Goal: Book appointment/travel/reservation

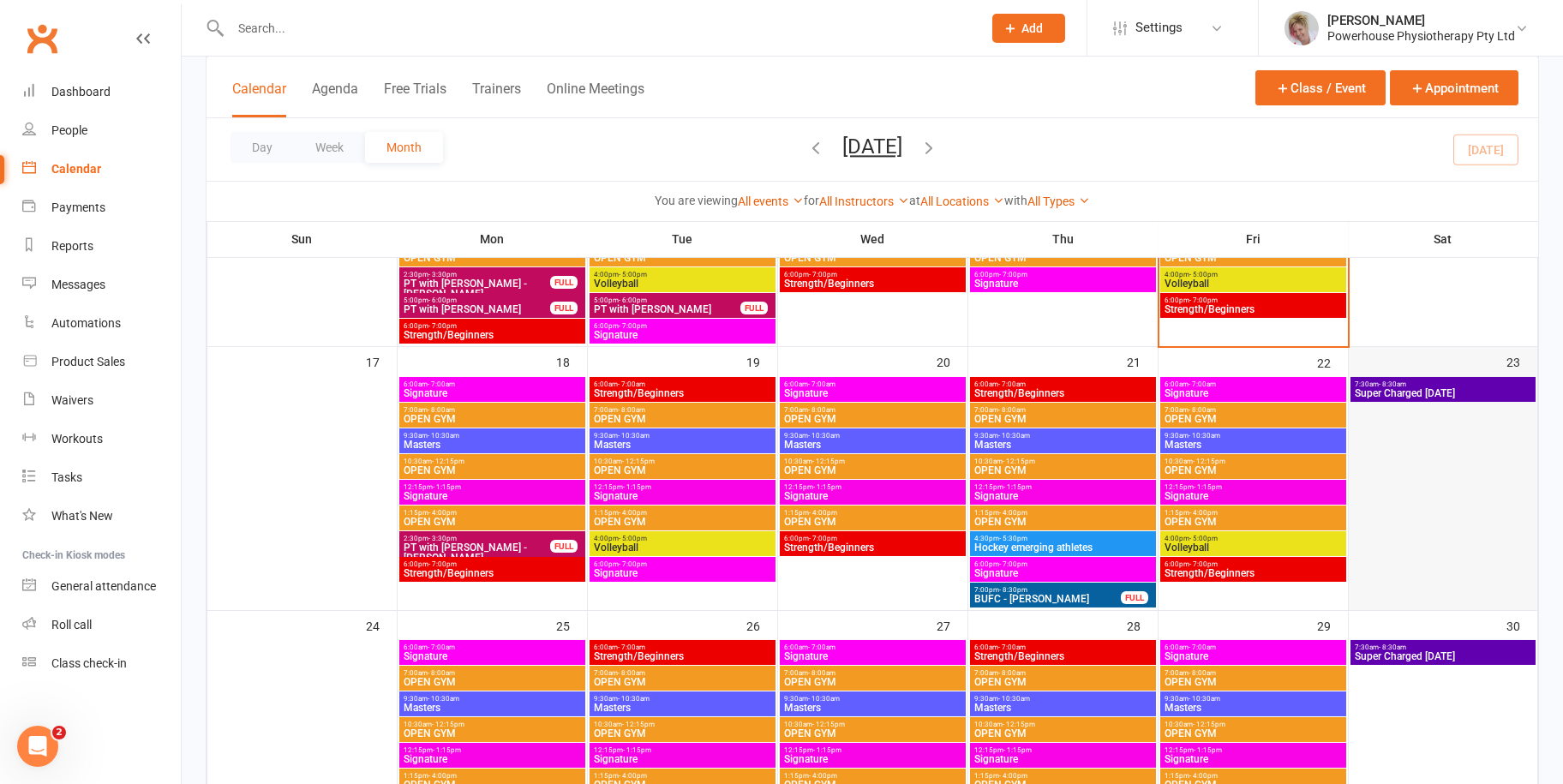
scroll to position [639, 0]
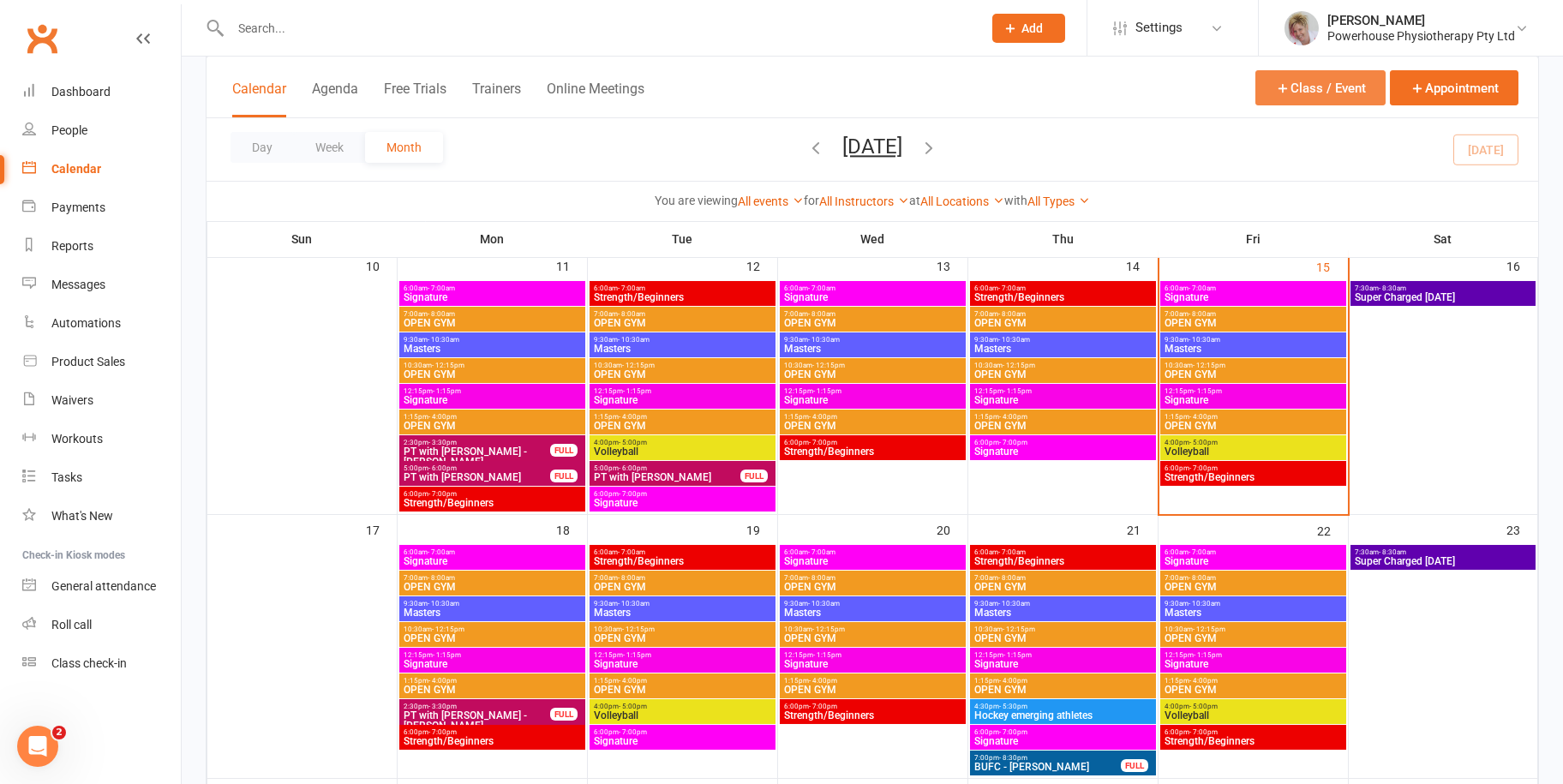
click at [1347, 86] on button "Class / Event" at bounding box center [1321, 88] width 130 height 35
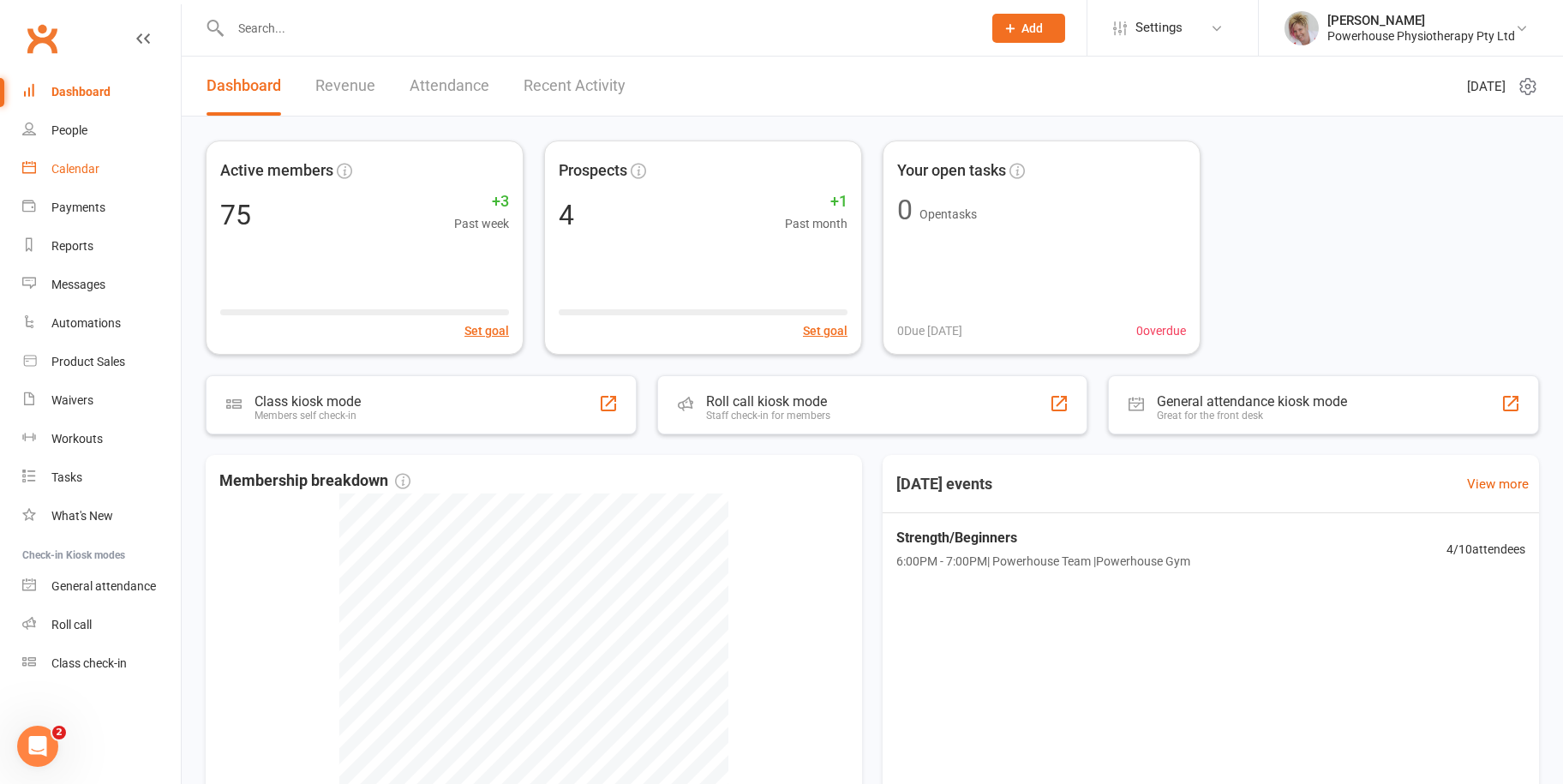
click at [85, 162] on div "Calendar" at bounding box center [75, 169] width 48 height 14
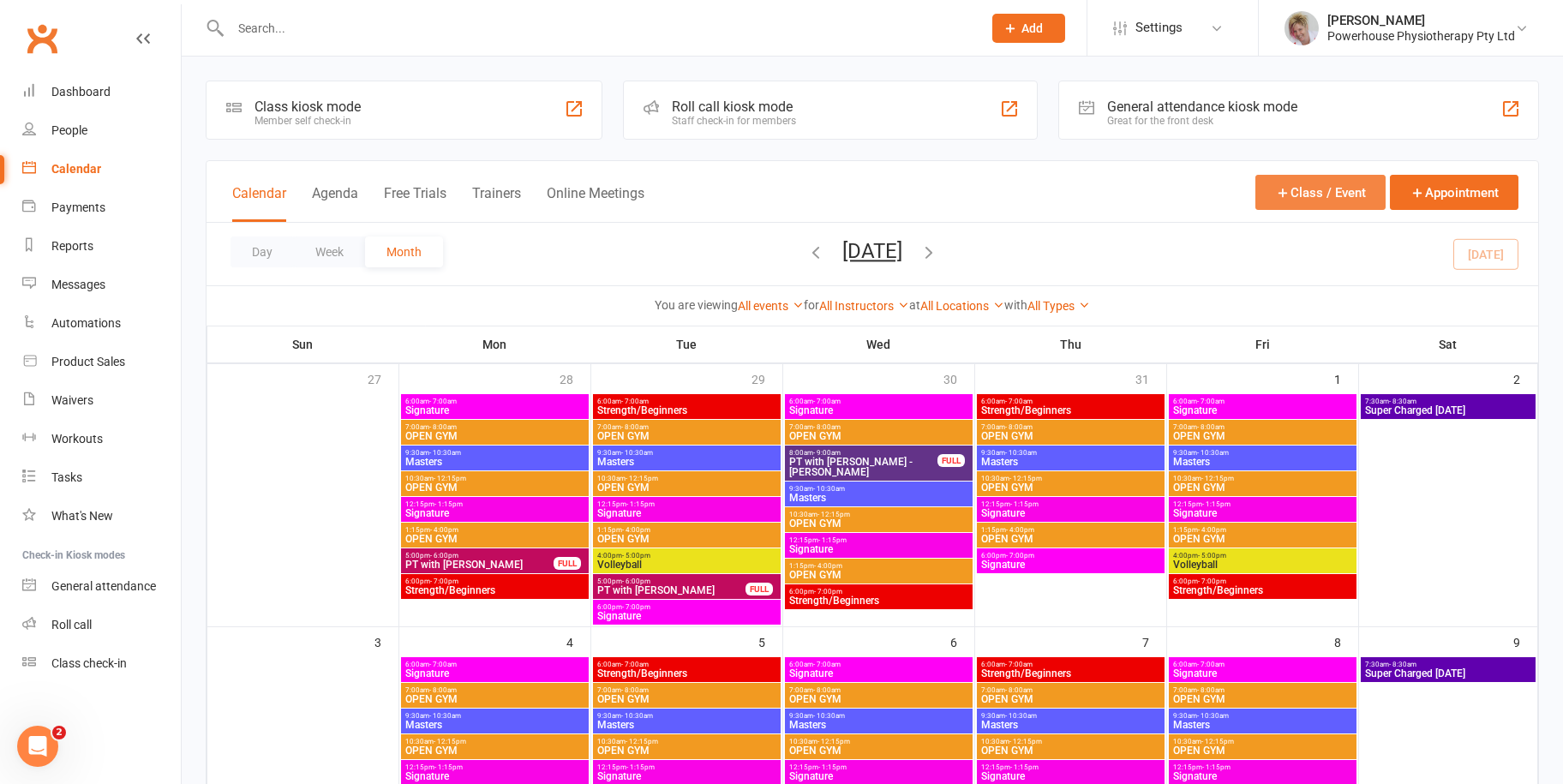
click at [1333, 193] on button "Class / Event" at bounding box center [1321, 192] width 130 height 35
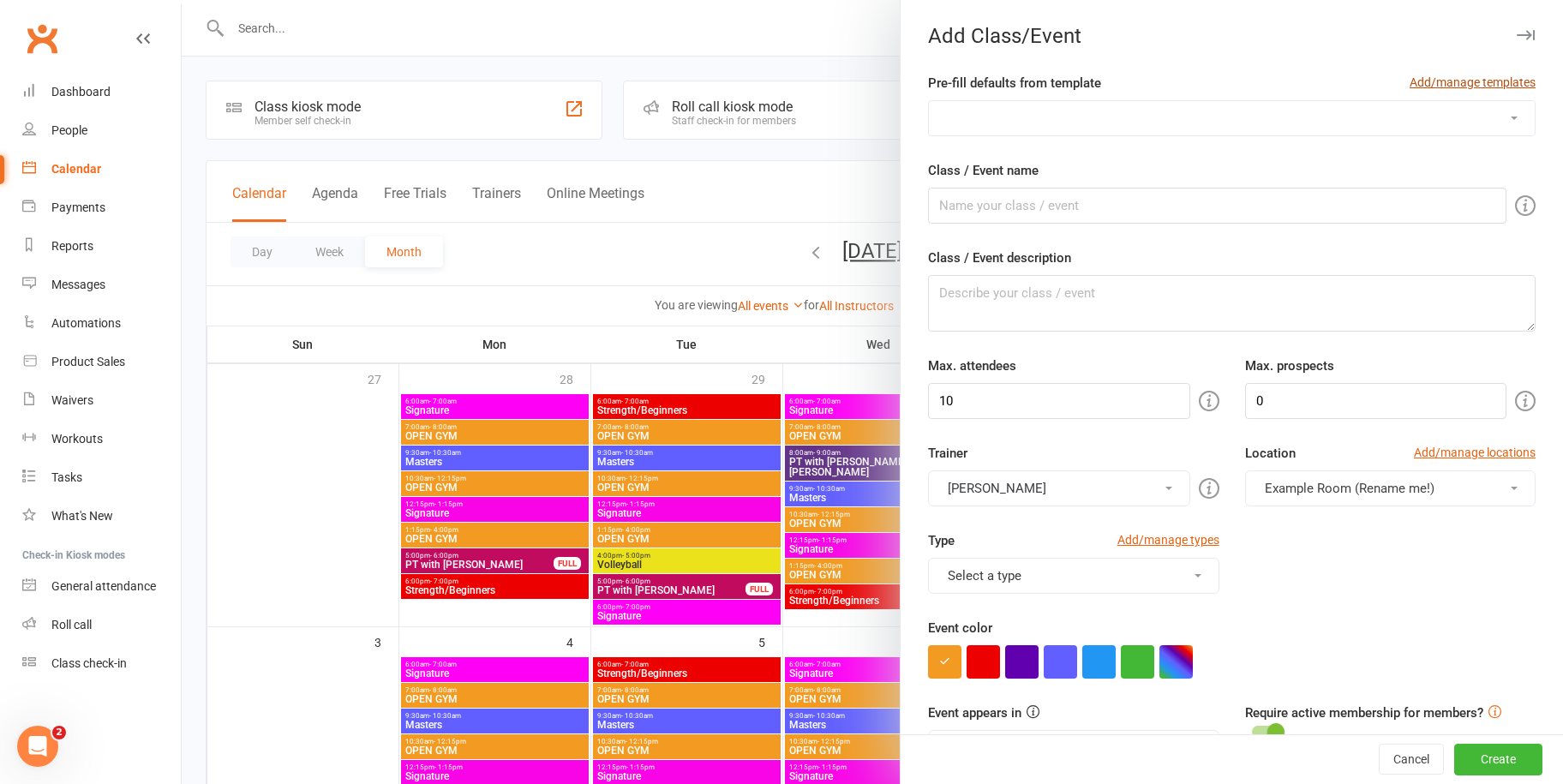
click at [1472, 75] on link "Add/manage templates" at bounding box center [1472, 83] width 126 height 19
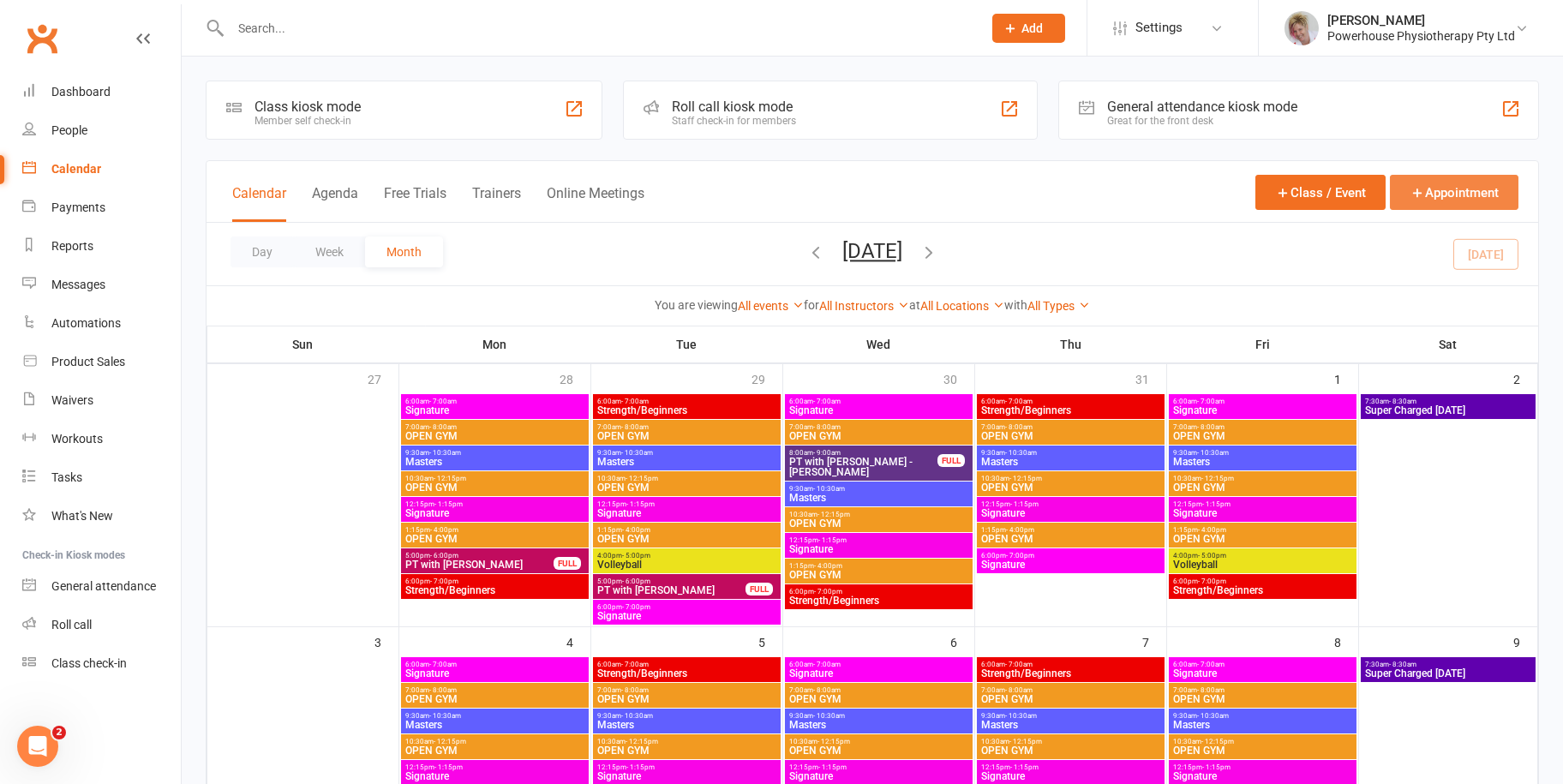
click at [1450, 187] on button "Appointment" at bounding box center [1454, 192] width 128 height 35
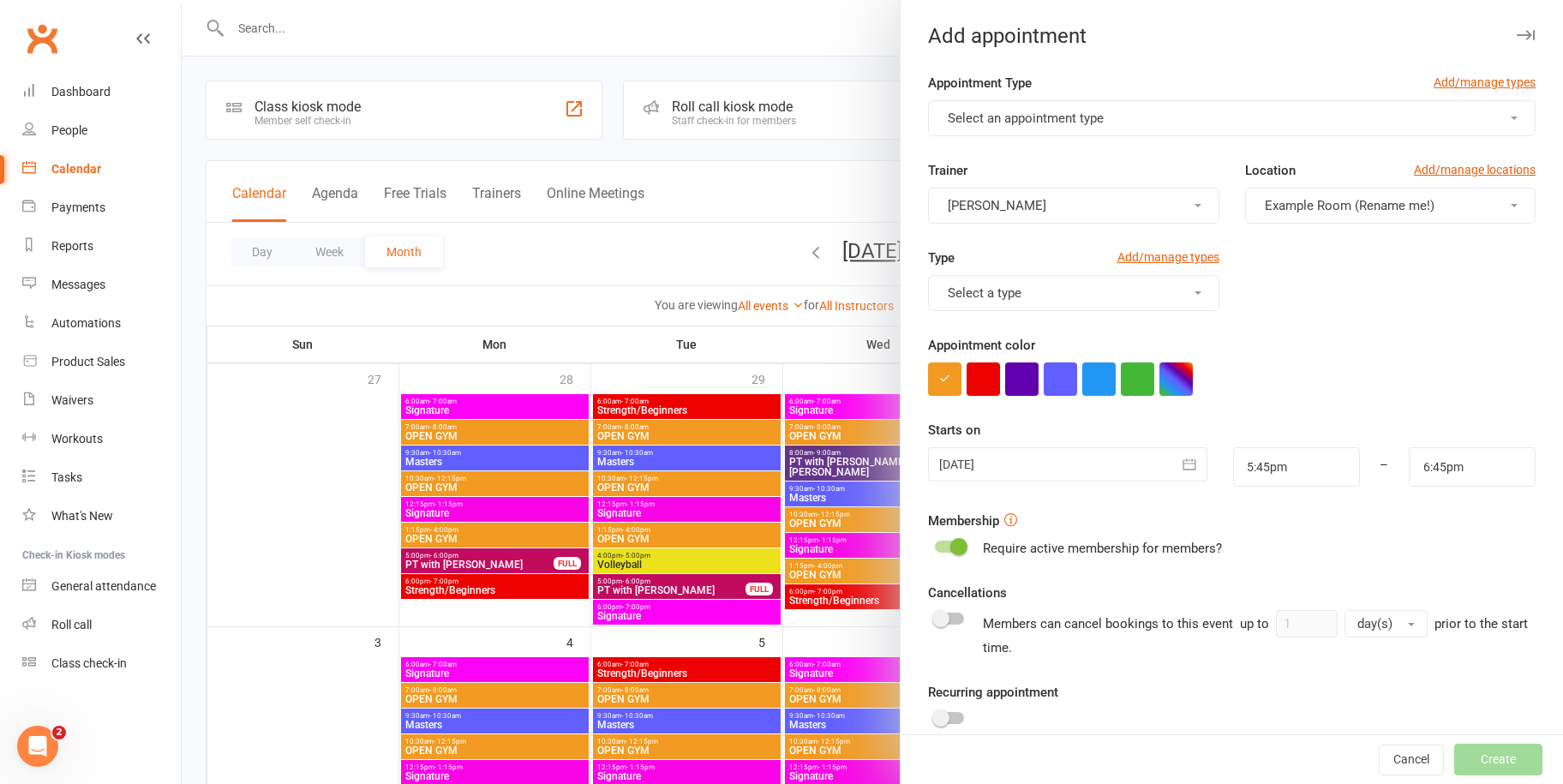
click at [1031, 119] on span "Select an appointment type" at bounding box center [1026, 119] width 156 height 16
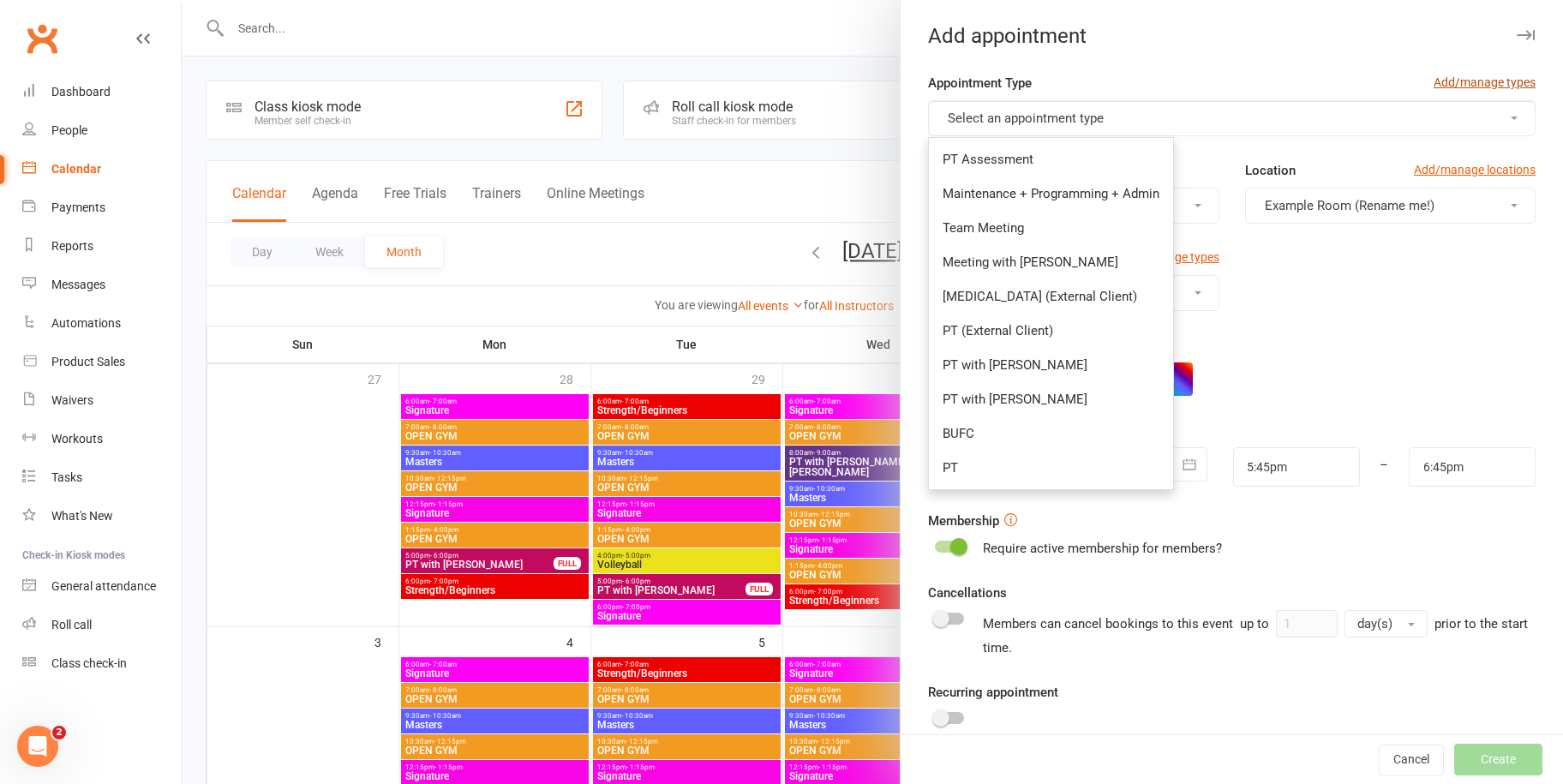
click at [1462, 81] on link "Add/manage types" at bounding box center [1485, 83] width 102 height 19
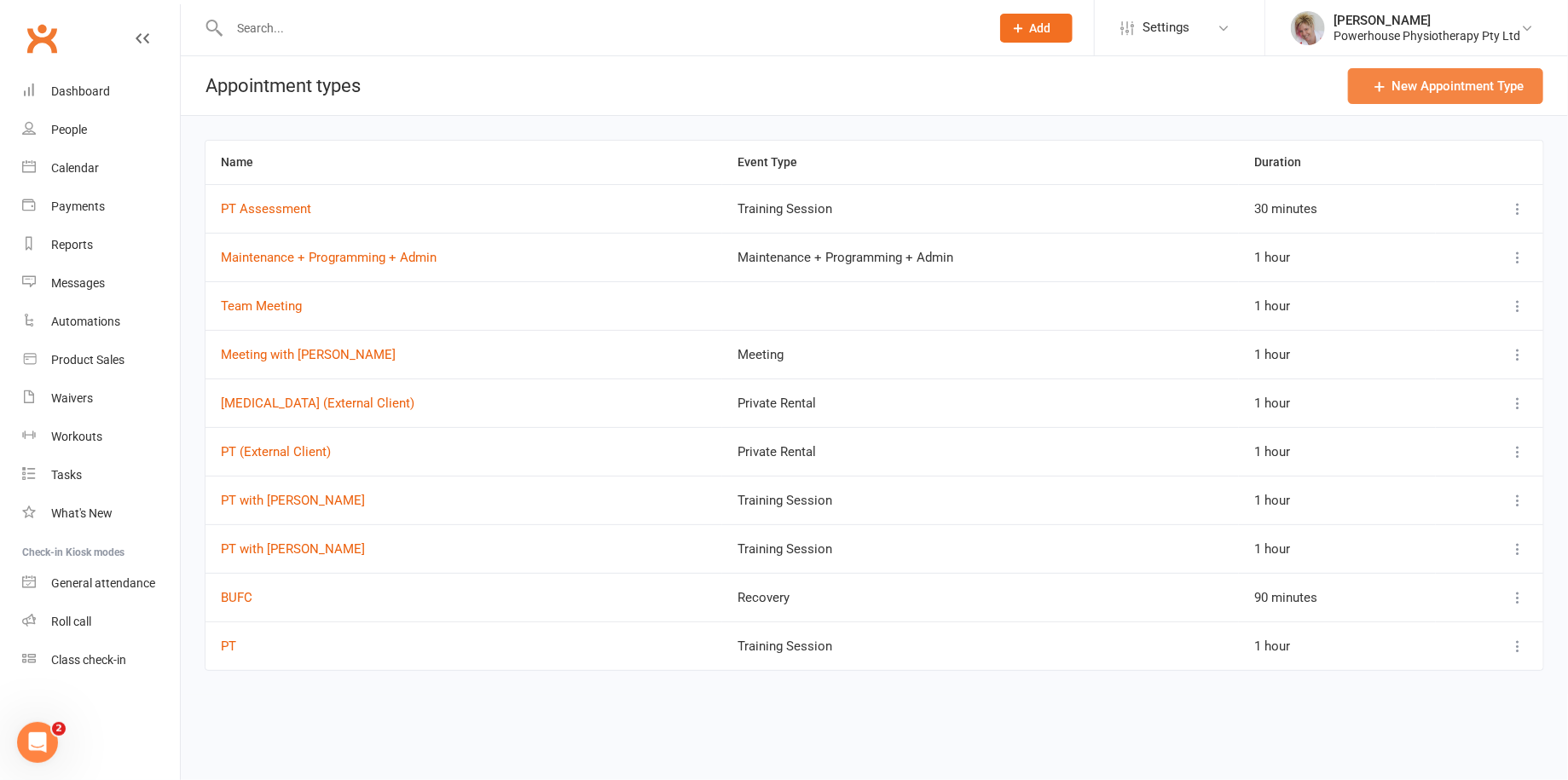
click at [1454, 81] on link "New Appointment Type" at bounding box center [1446, 86] width 195 height 36
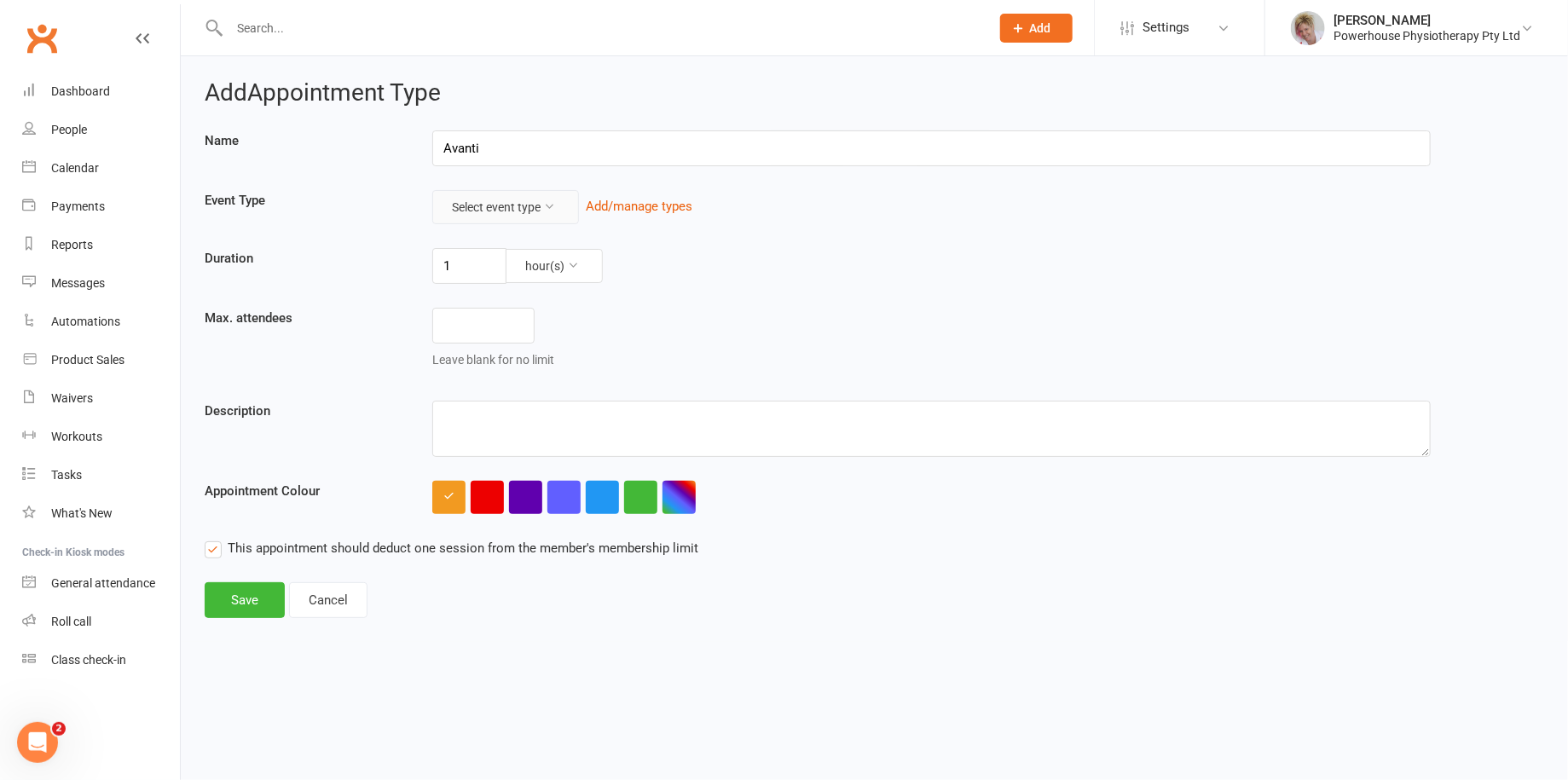
type input "Avanti"
click at [565, 213] on button "Select event type" at bounding box center [505, 206] width 147 height 34
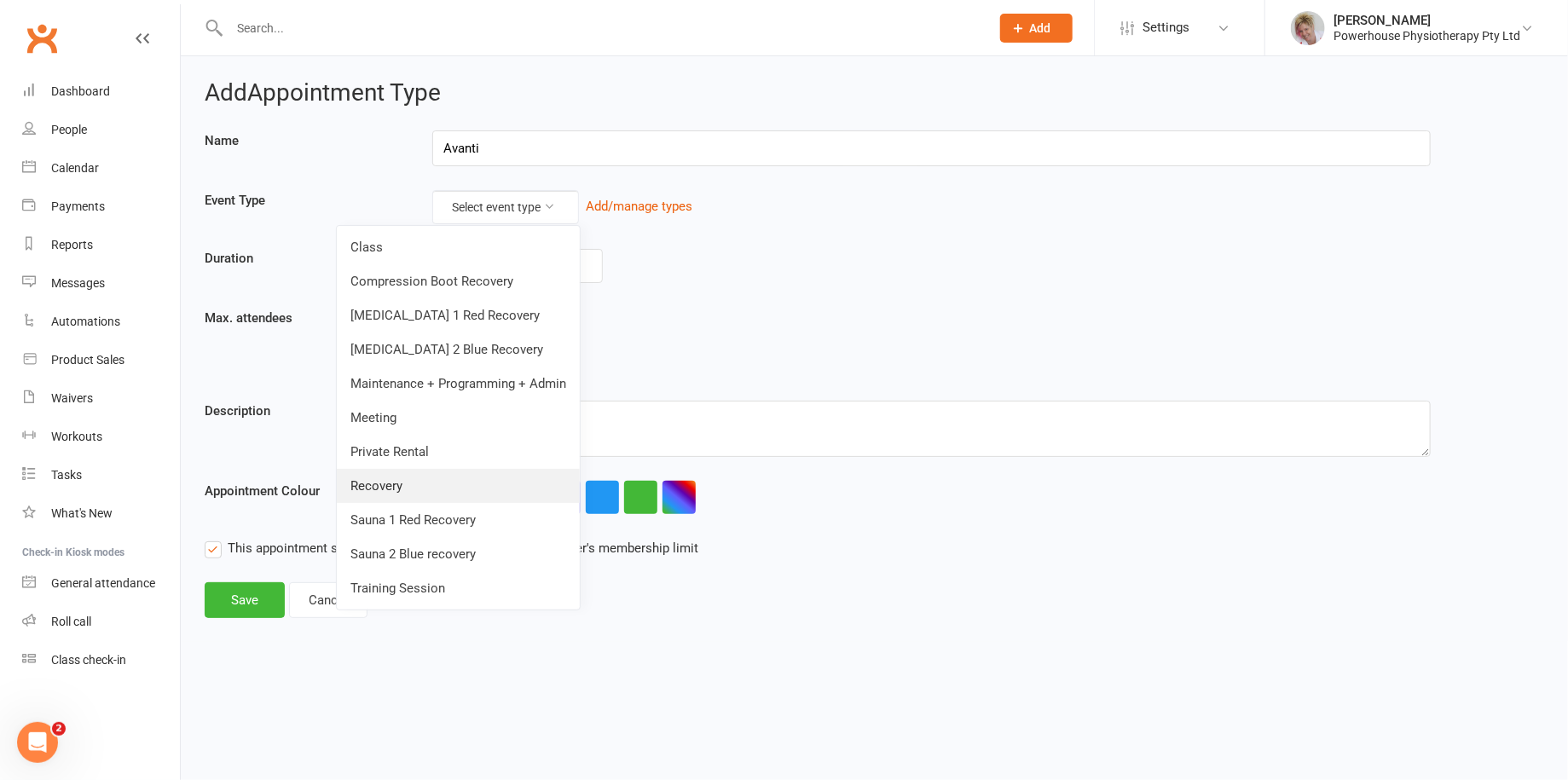
click at [403, 490] on link "Recovery" at bounding box center [458, 485] width 243 height 34
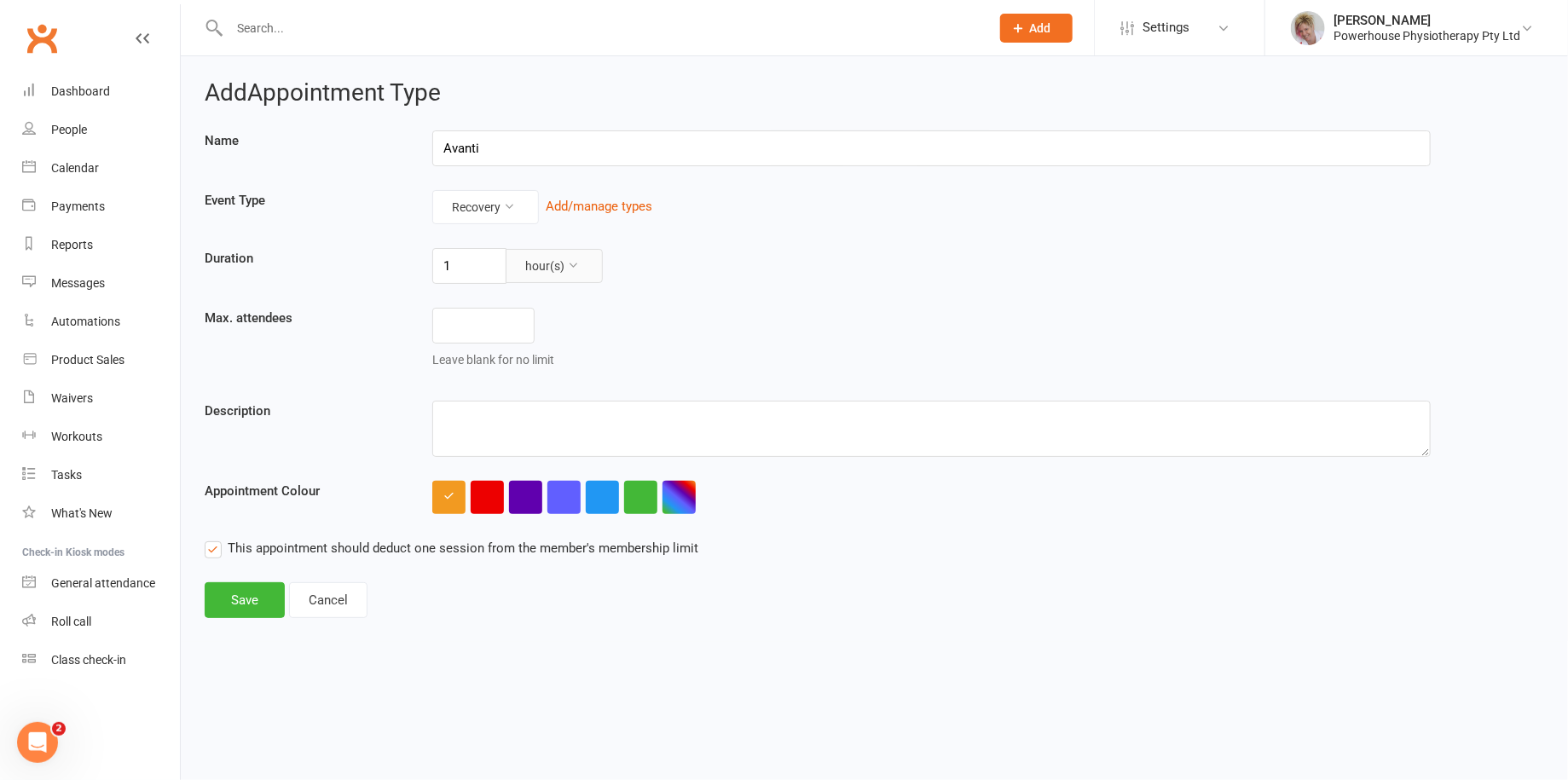
click at [574, 267] on icon at bounding box center [573, 265] width 12 height 12
click at [466, 259] on input "1" at bounding box center [469, 265] width 74 height 36
type input "2"
click at [734, 281] on div "2 hour(s)" at bounding box center [931, 265] width 1024 height 36
click at [546, 408] on textarea at bounding box center [931, 429] width 999 height 56
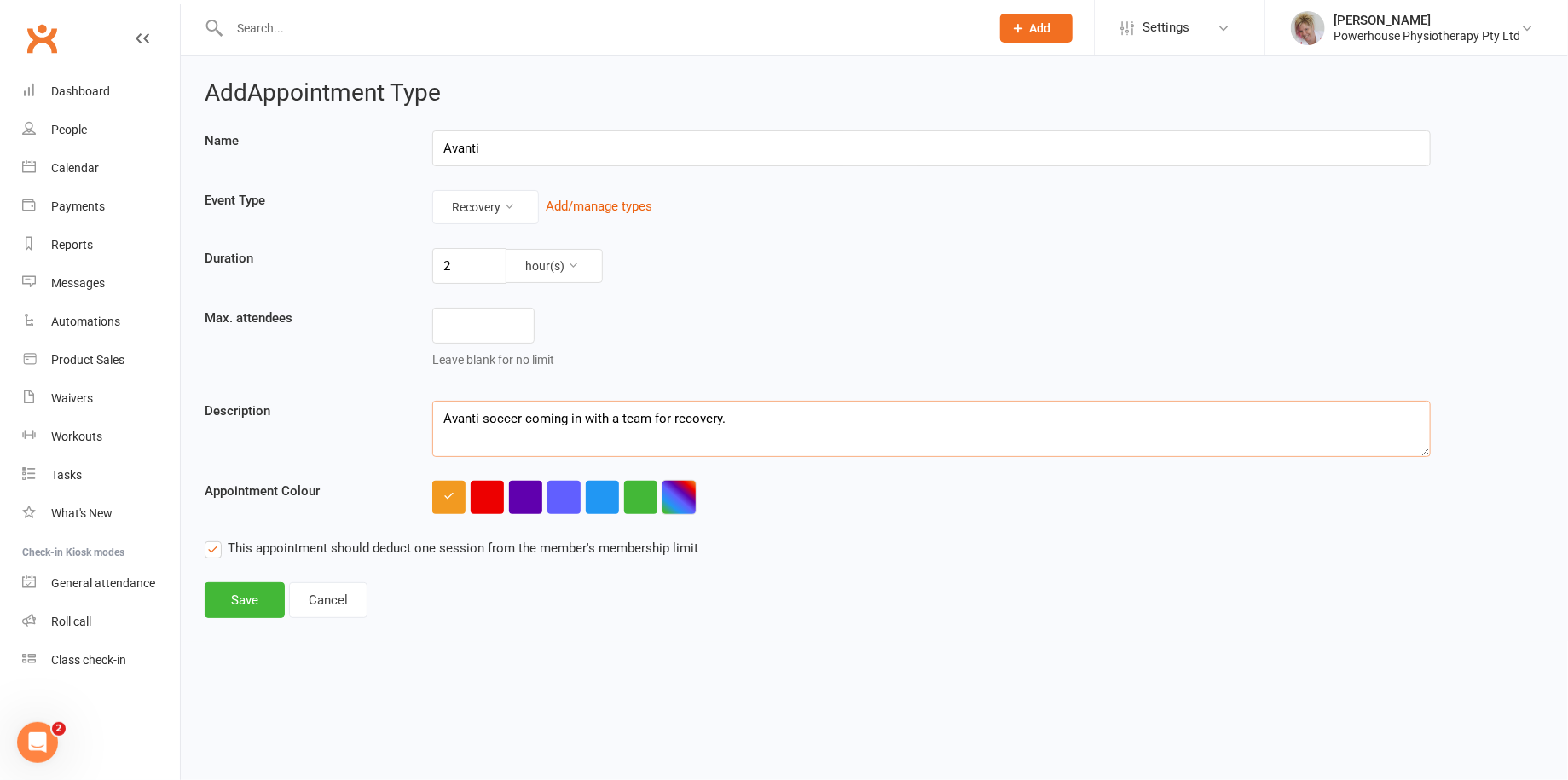
type textarea "Avanti soccer coming in with a team for recovery."
click at [676, 487] on button "button" at bounding box center [679, 497] width 33 height 33
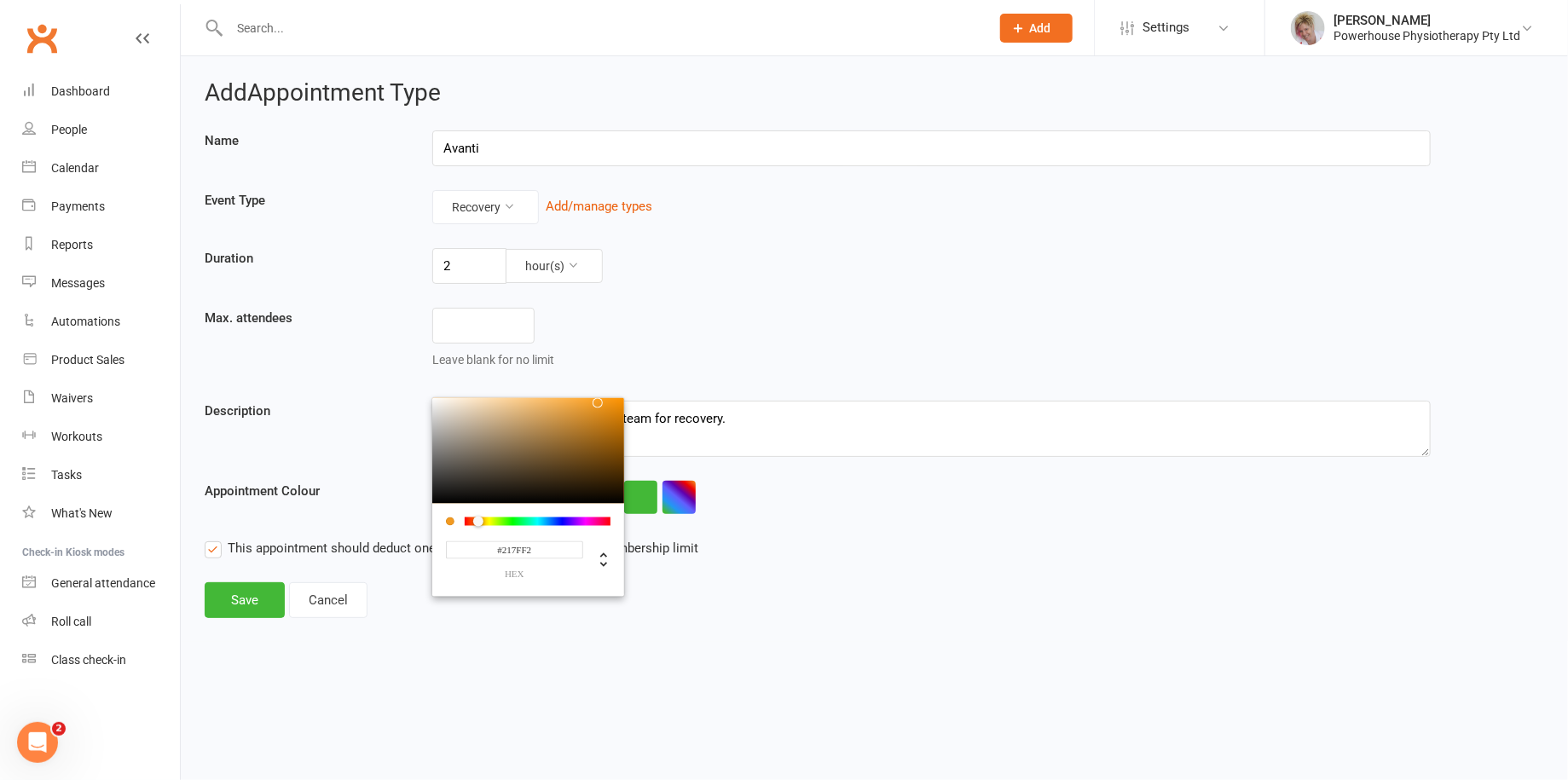
click at [551, 517] on div at bounding box center [538, 521] width 146 height 9
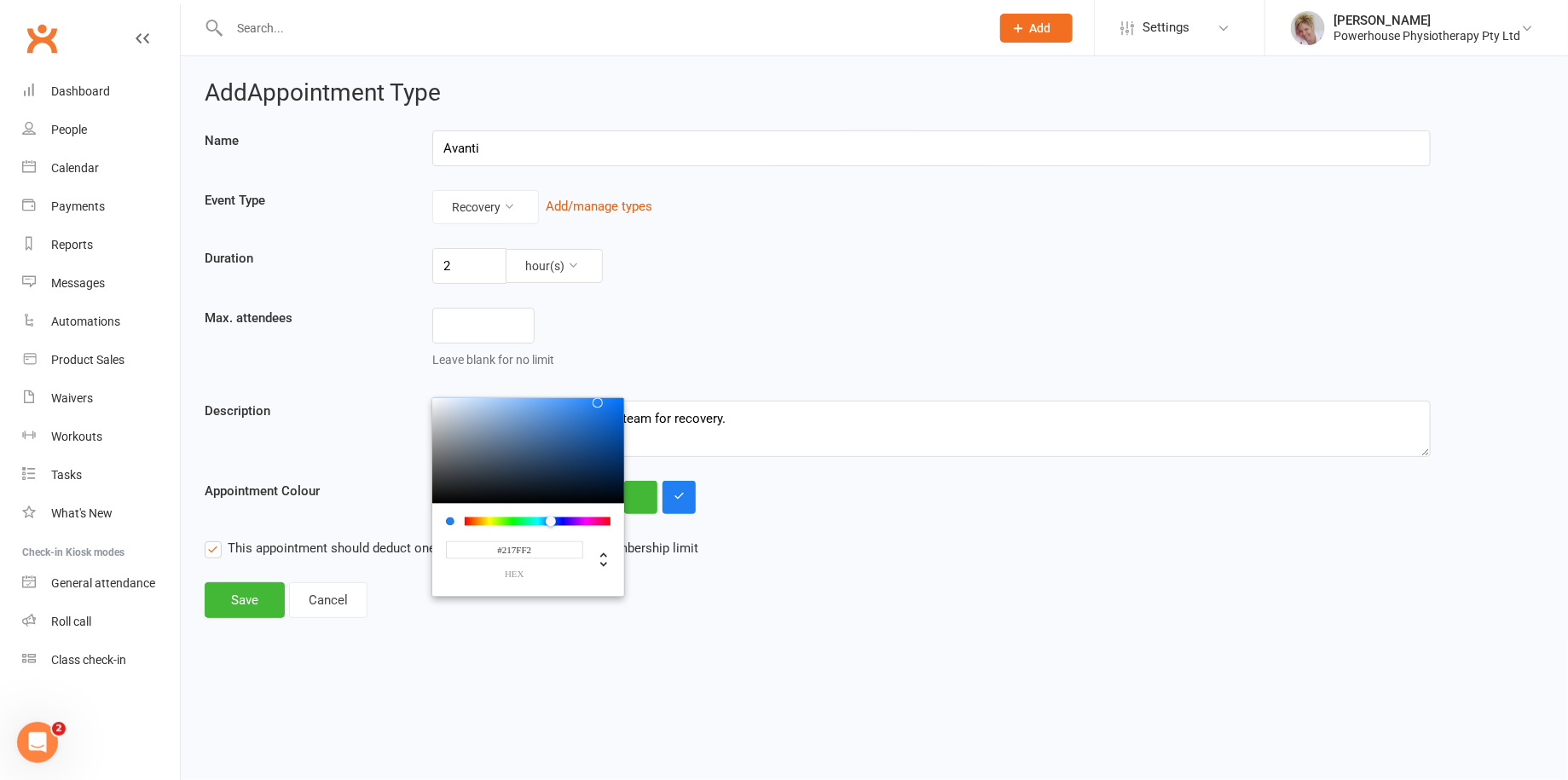
type input "#0A3367"
click at [607, 461] on div at bounding box center [528, 451] width 192 height 106
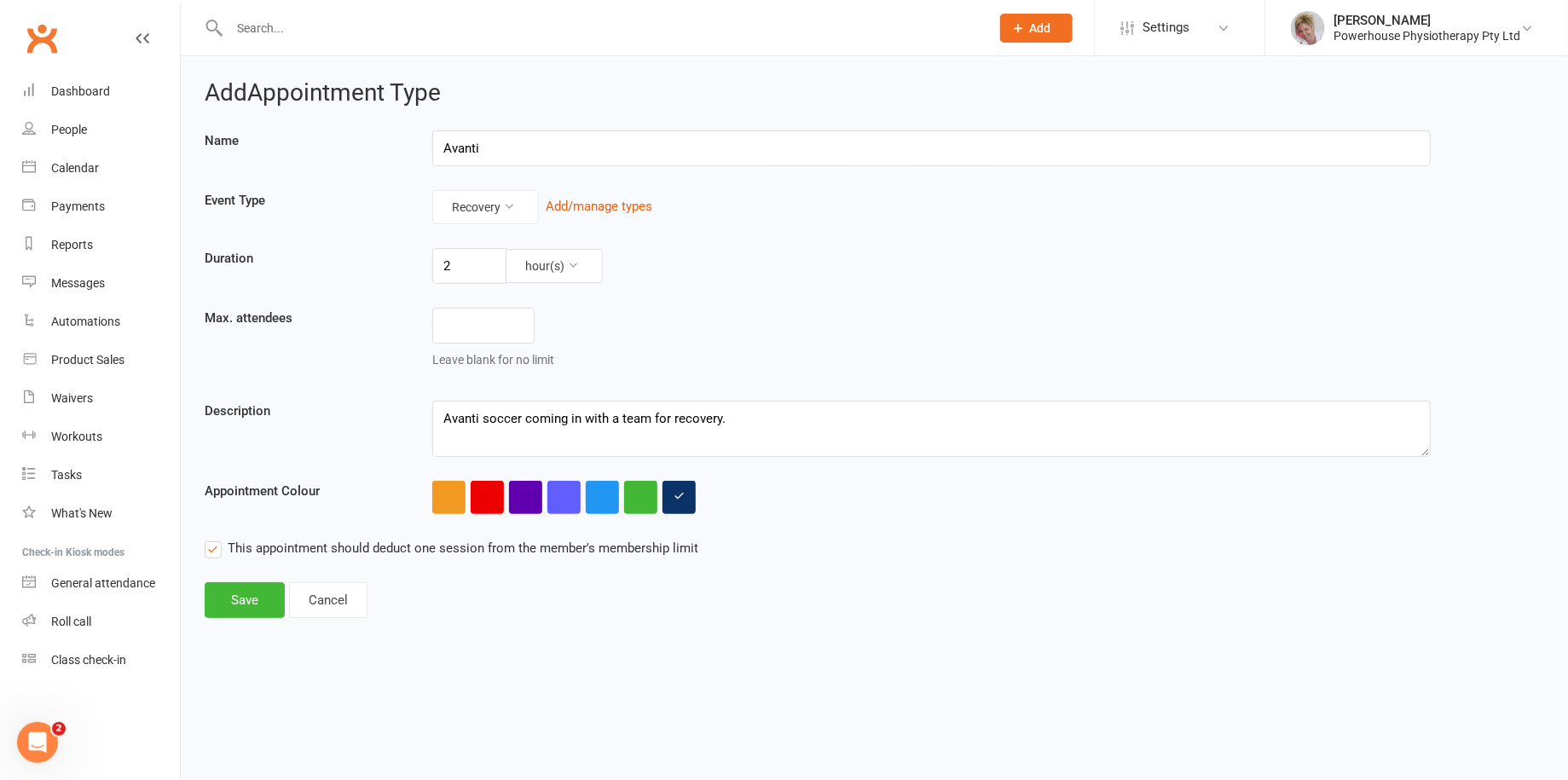
click at [219, 544] on label "This appointment should deduct one session from the member's membership limit" at bounding box center [451, 548] width 494 height 21
click at [219, 538] on input "This appointment should deduct one session from the member's membership limit" at bounding box center [451, 538] width 494 height 0
click at [244, 591] on button "Save" at bounding box center [245, 600] width 80 height 36
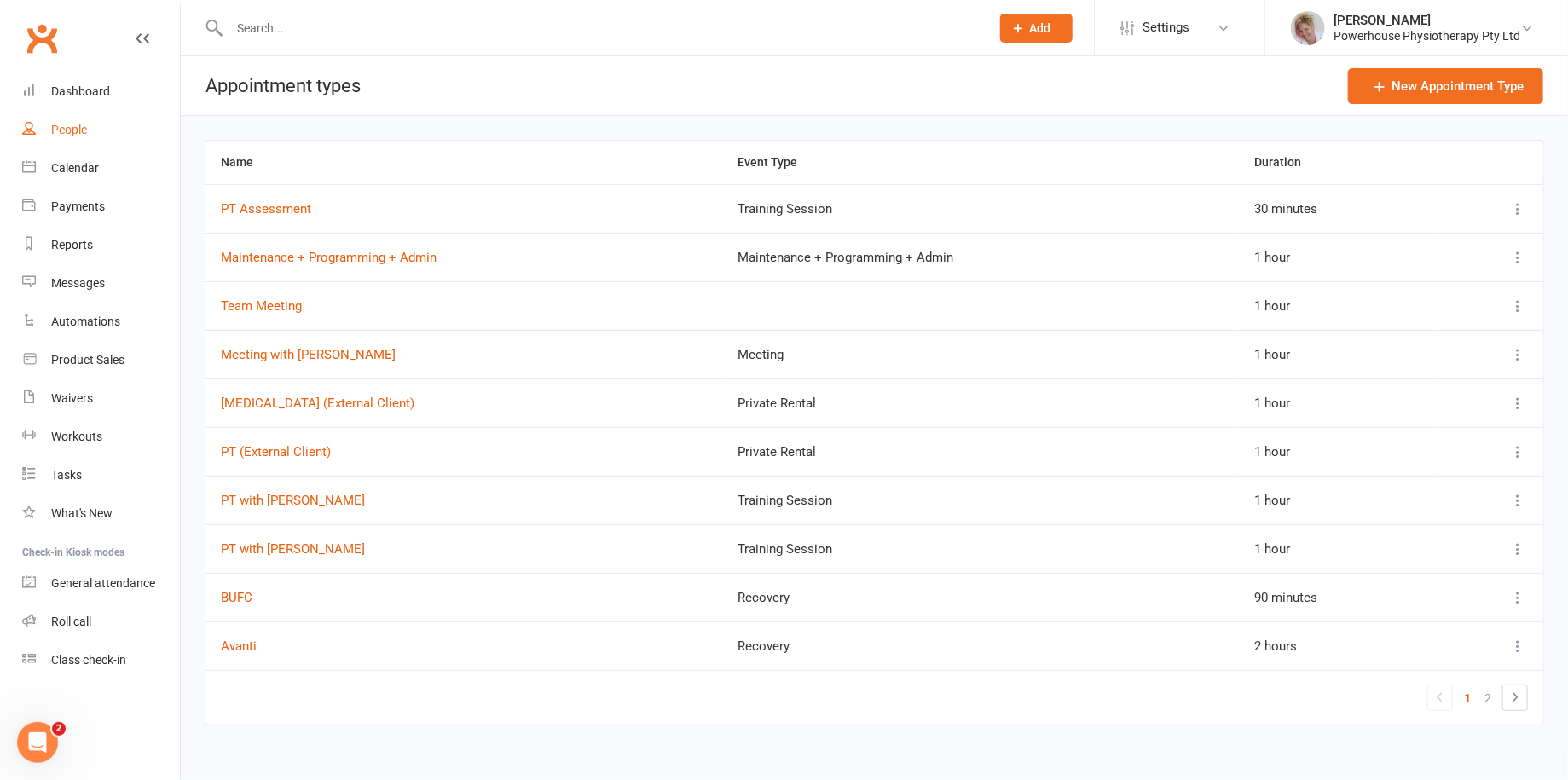
click at [69, 130] on div "People" at bounding box center [69, 130] width 36 height 14
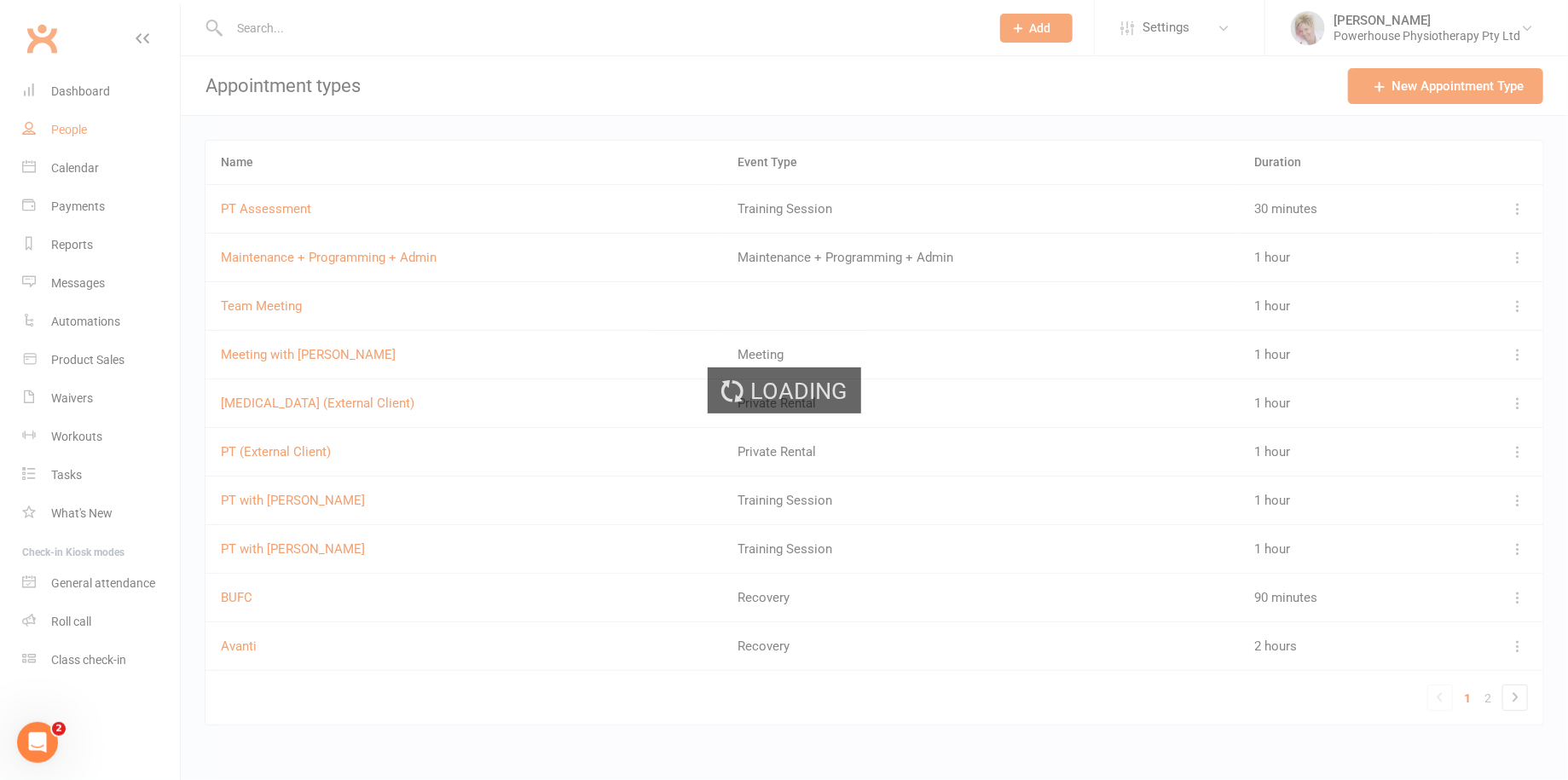
select select "100"
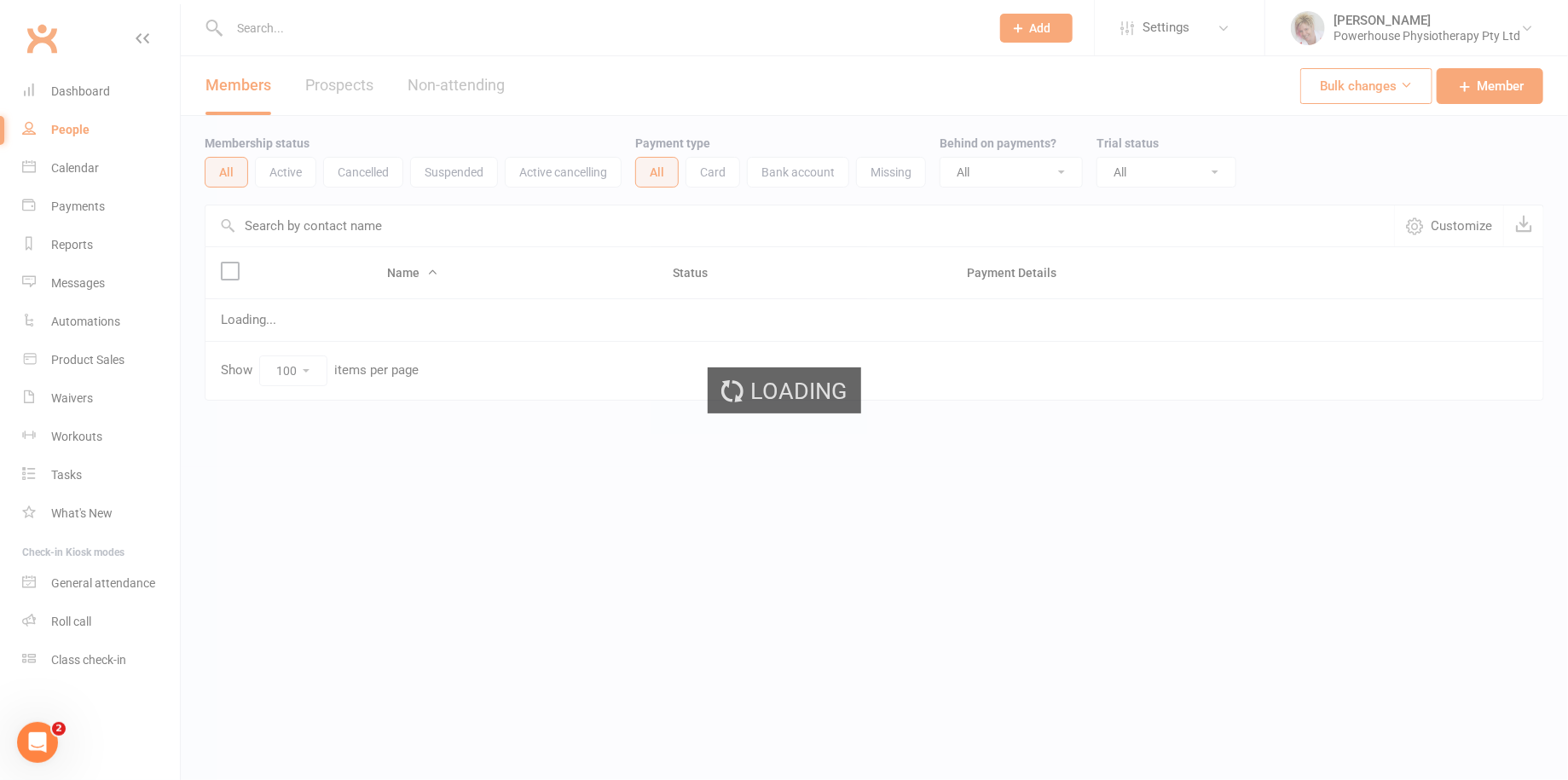
click at [72, 162] on div "Loading" at bounding box center [784, 390] width 1568 height 780
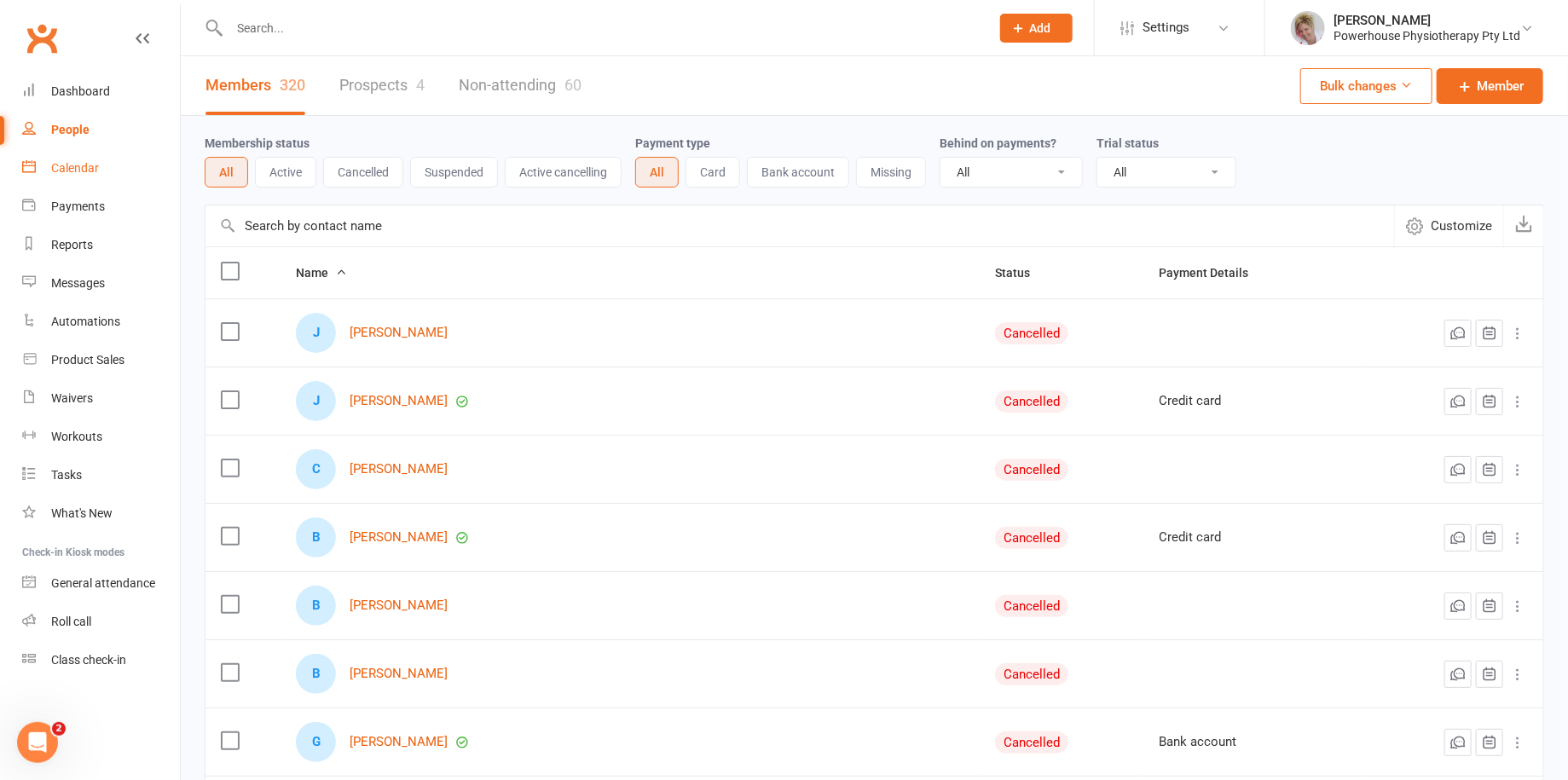
click at [72, 172] on div "Calendar" at bounding box center [75, 168] width 48 height 14
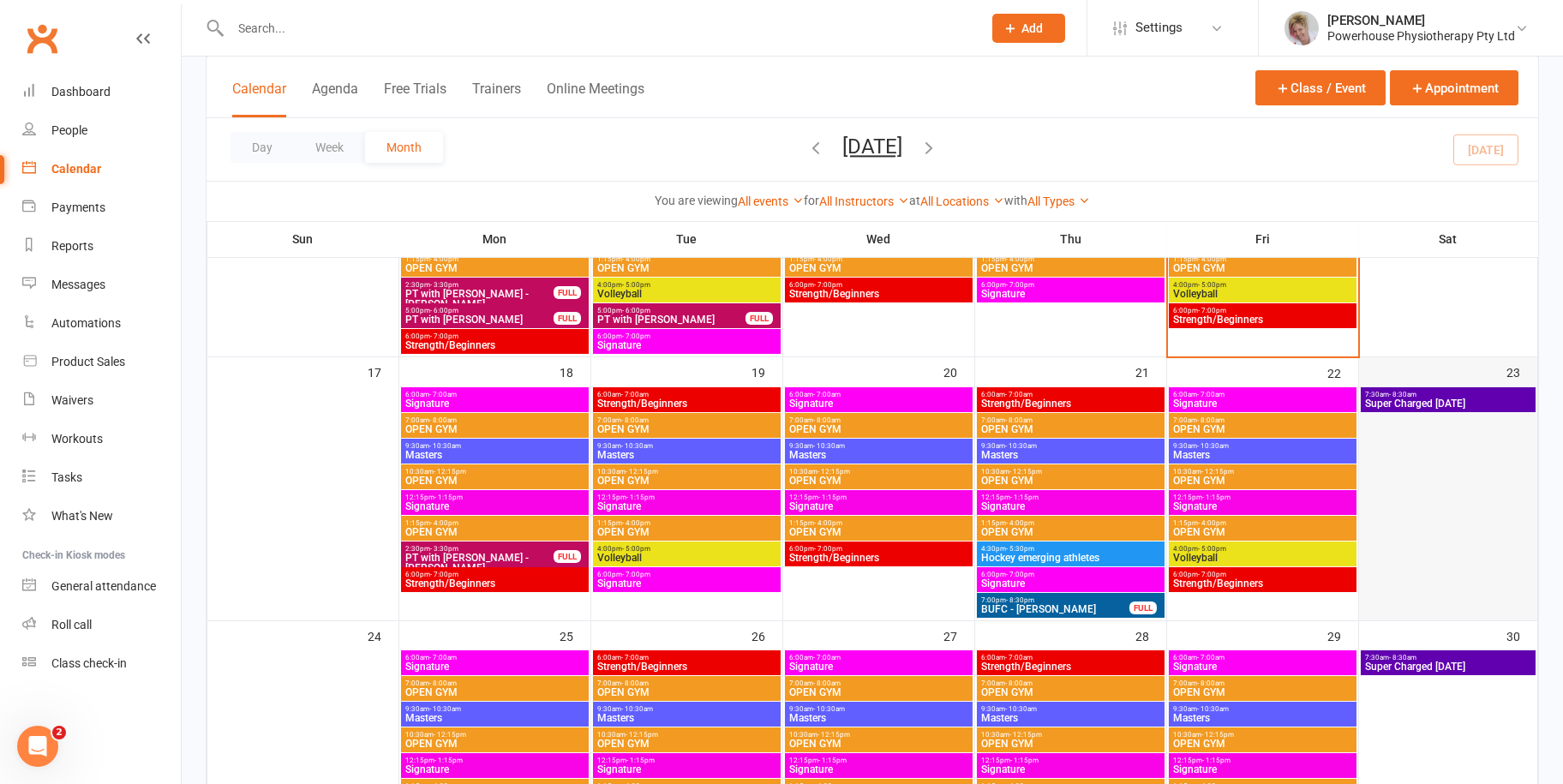
scroll to position [857, 0]
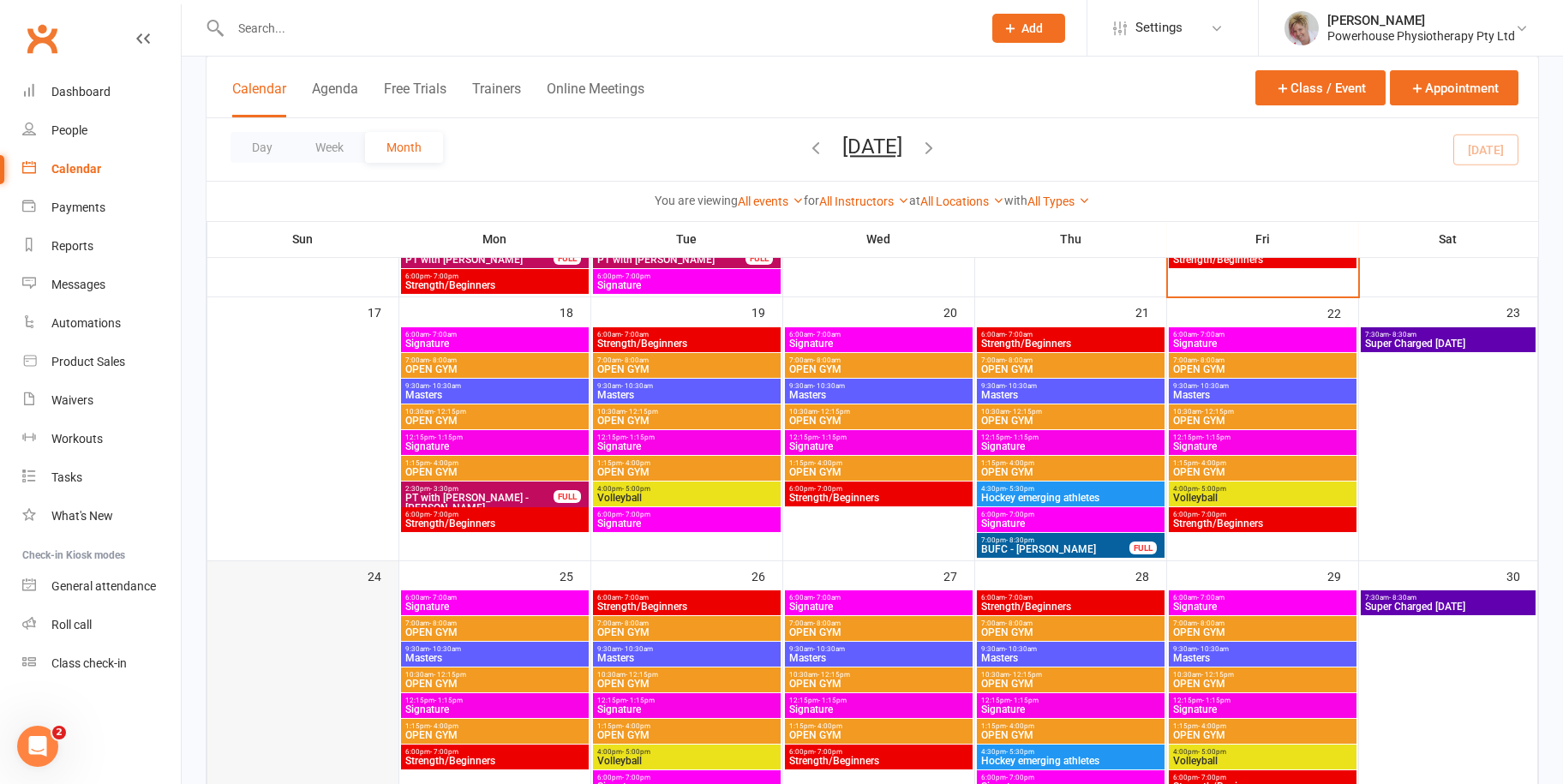
click at [282, 663] on div at bounding box center [303, 694] width 188 height 206
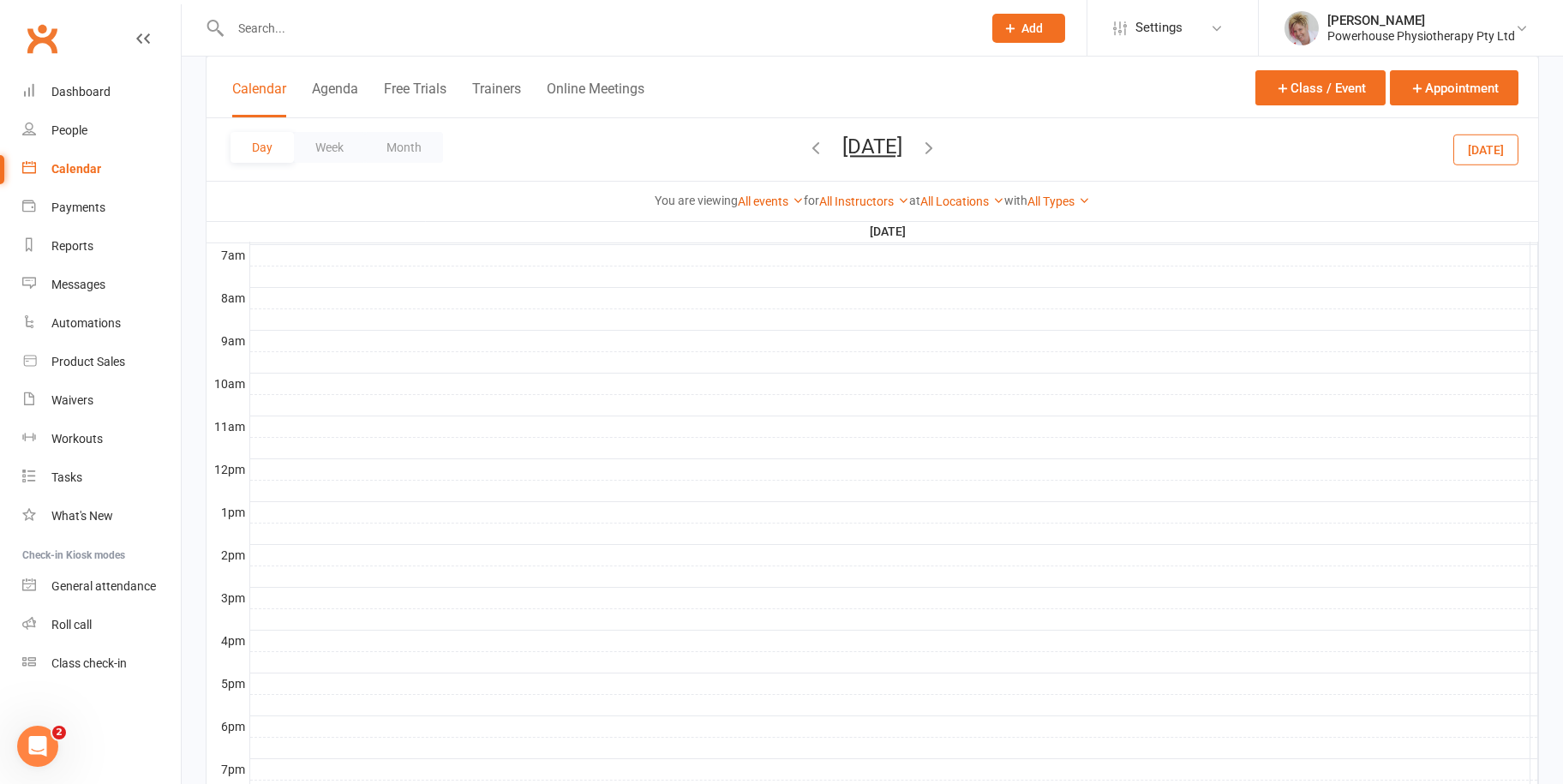
scroll to position [501, 0]
click at [1424, 78] on button "Appointment" at bounding box center [1454, 88] width 128 height 35
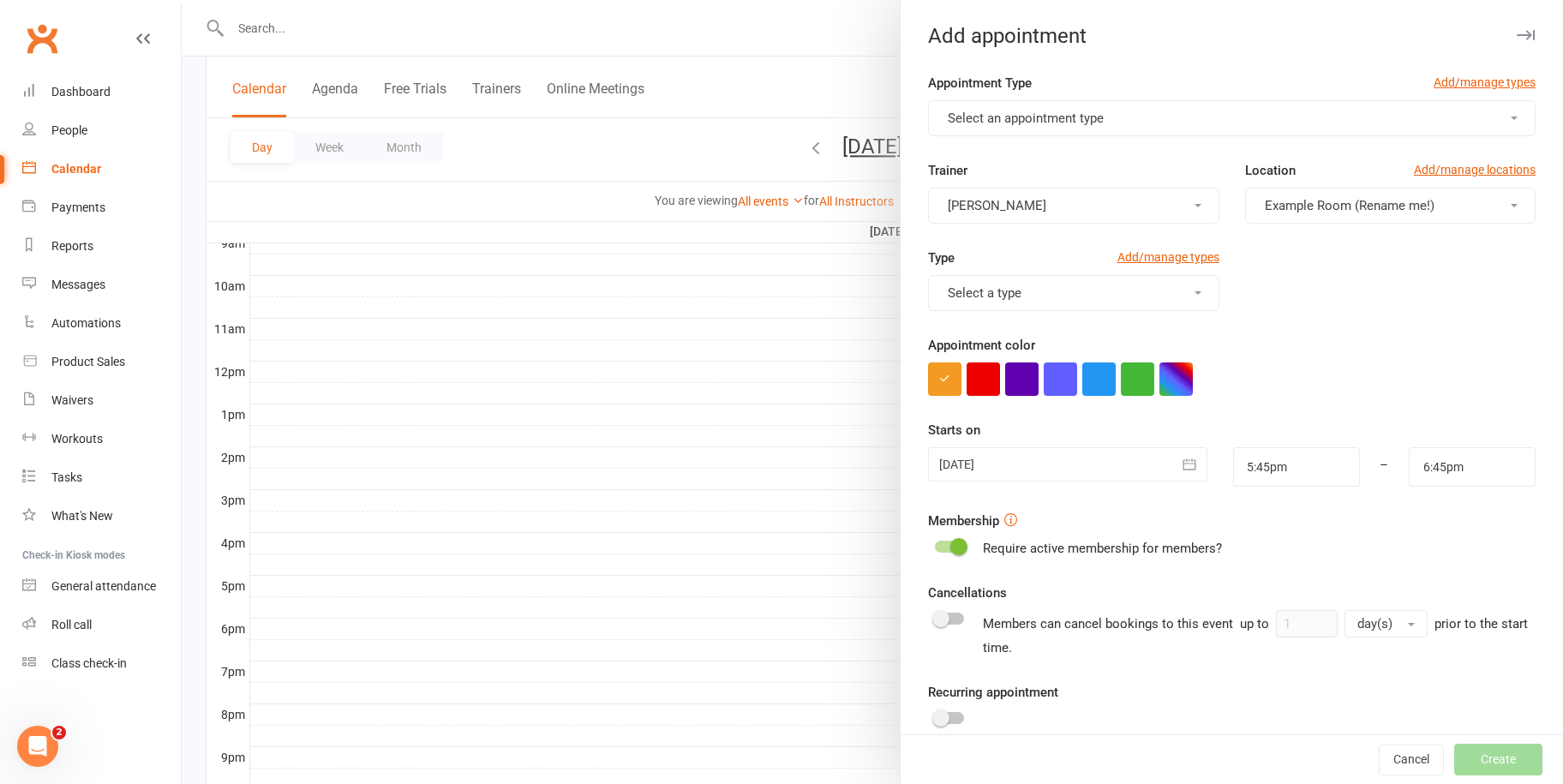
click at [1039, 121] on span "Select an appointment type" at bounding box center [1026, 119] width 156 height 16
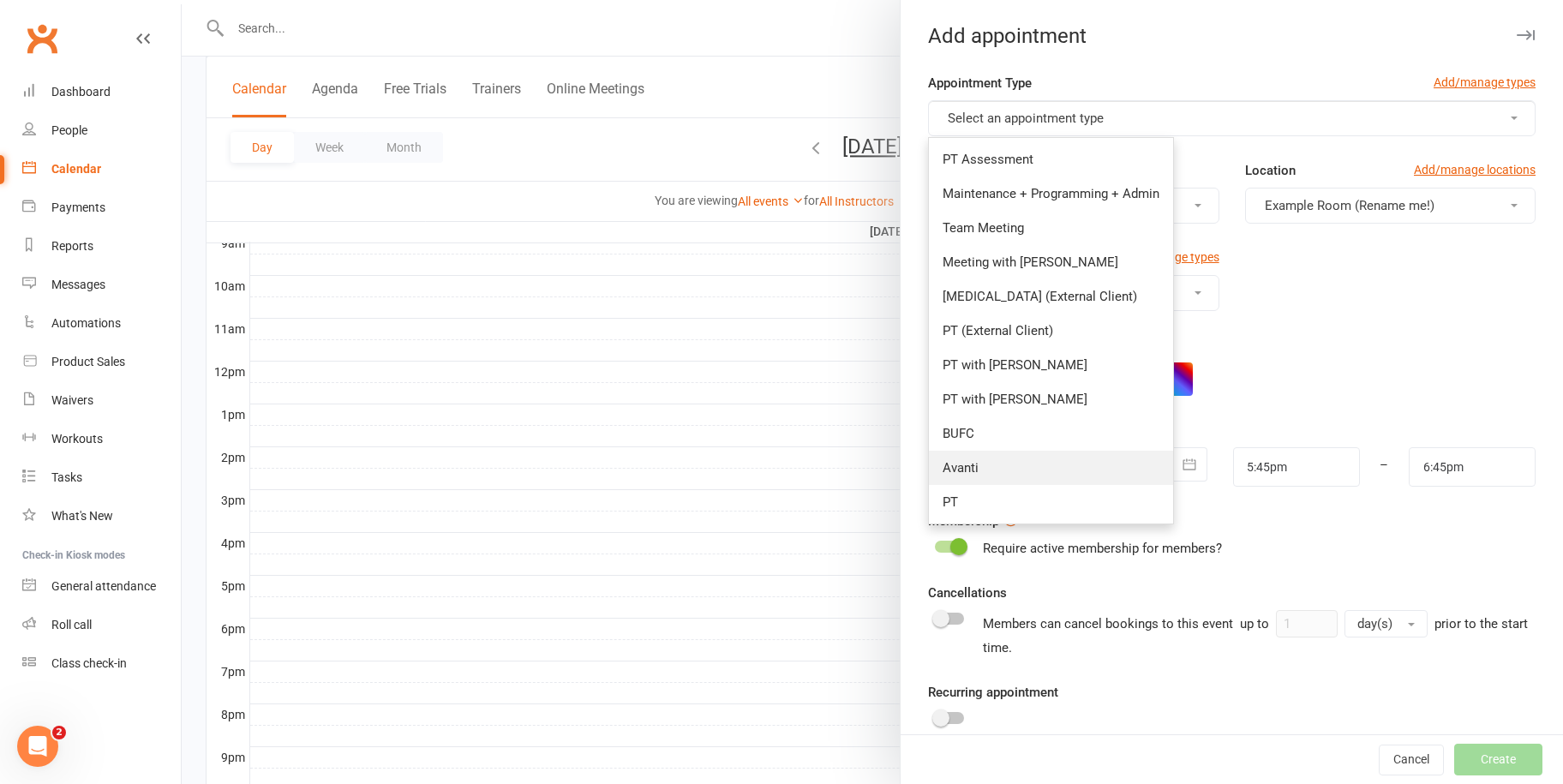
click at [983, 459] on link "Avanti" at bounding box center [1051, 467] width 244 height 34
type input "7:45pm"
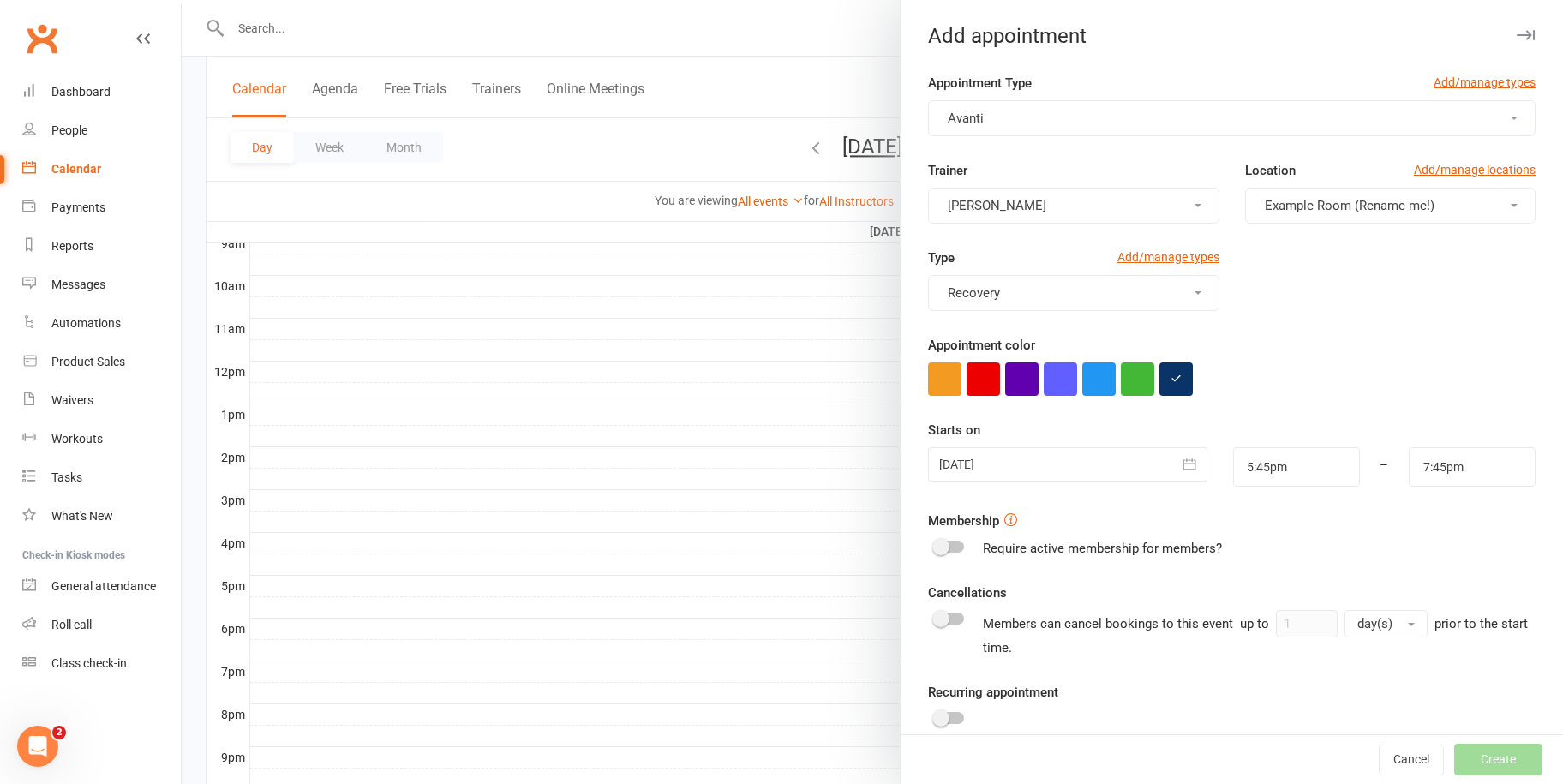
click at [1027, 462] on div at bounding box center [1067, 464] width 278 height 34
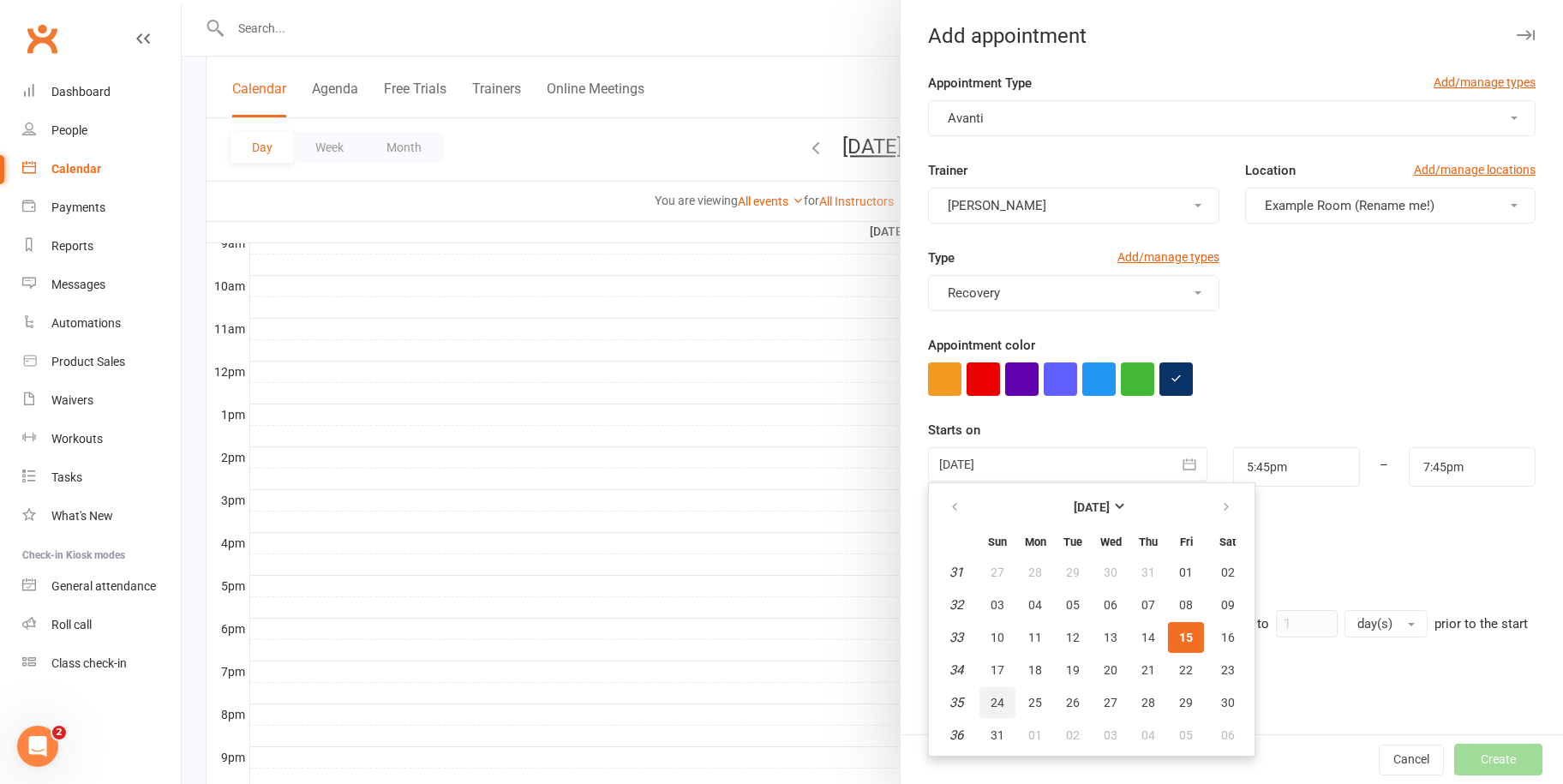
click at [999, 700] on button "24" at bounding box center [997, 702] width 36 height 31
type input "[DATE]"
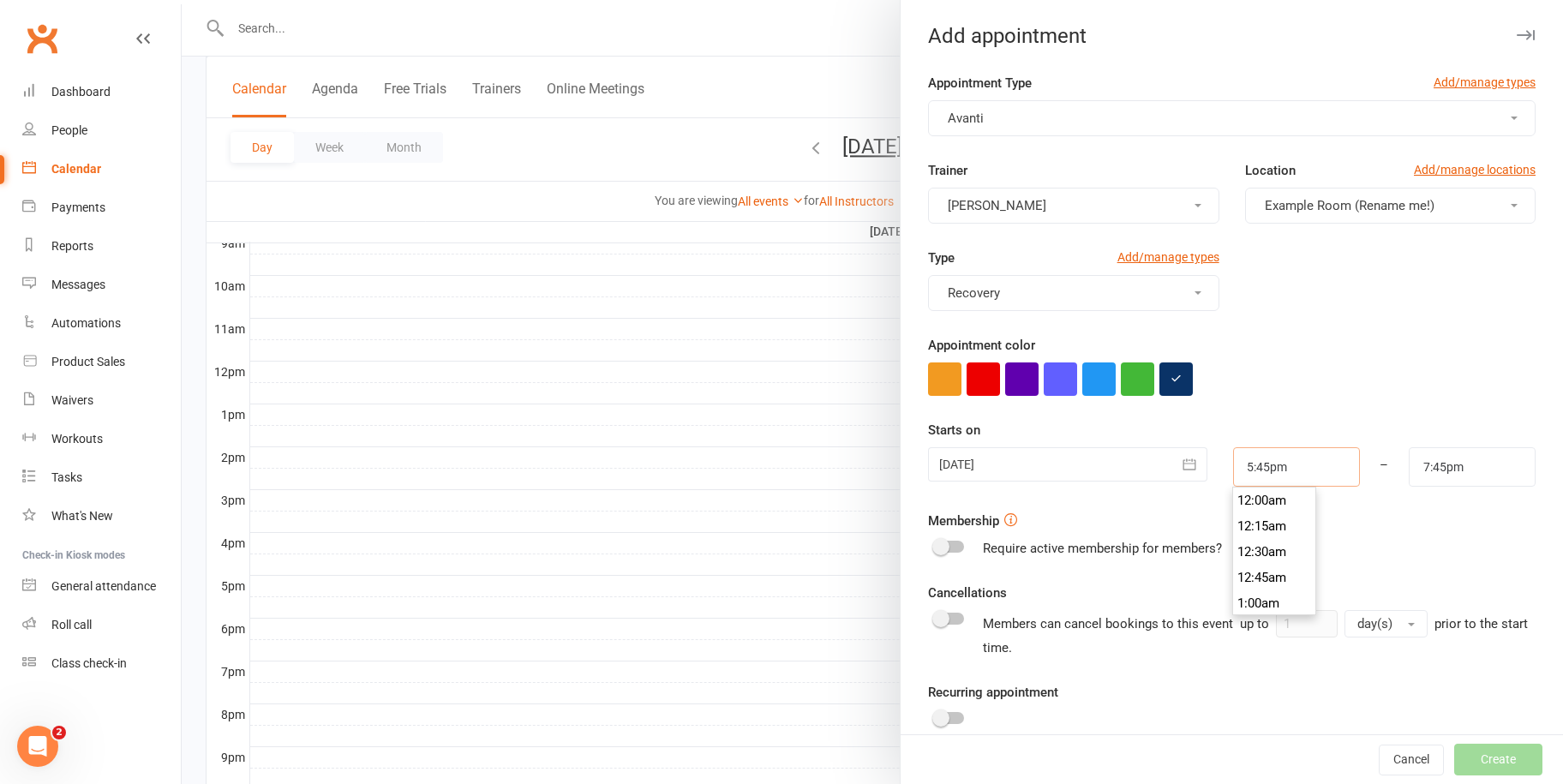
scroll to position [1797, 0]
drag, startPoint x: 1295, startPoint y: 463, endPoint x: 1211, endPoint y: 468, distance: 84.1
click at [1220, 468] on div "5:45pm 12:00am 12:15am 12:30am 12:45am 1:00am 1:15am 1:30am 1:45am 2:00am 2:15a…" at bounding box center [1296, 467] width 153 height 39
type input "2:00pm"
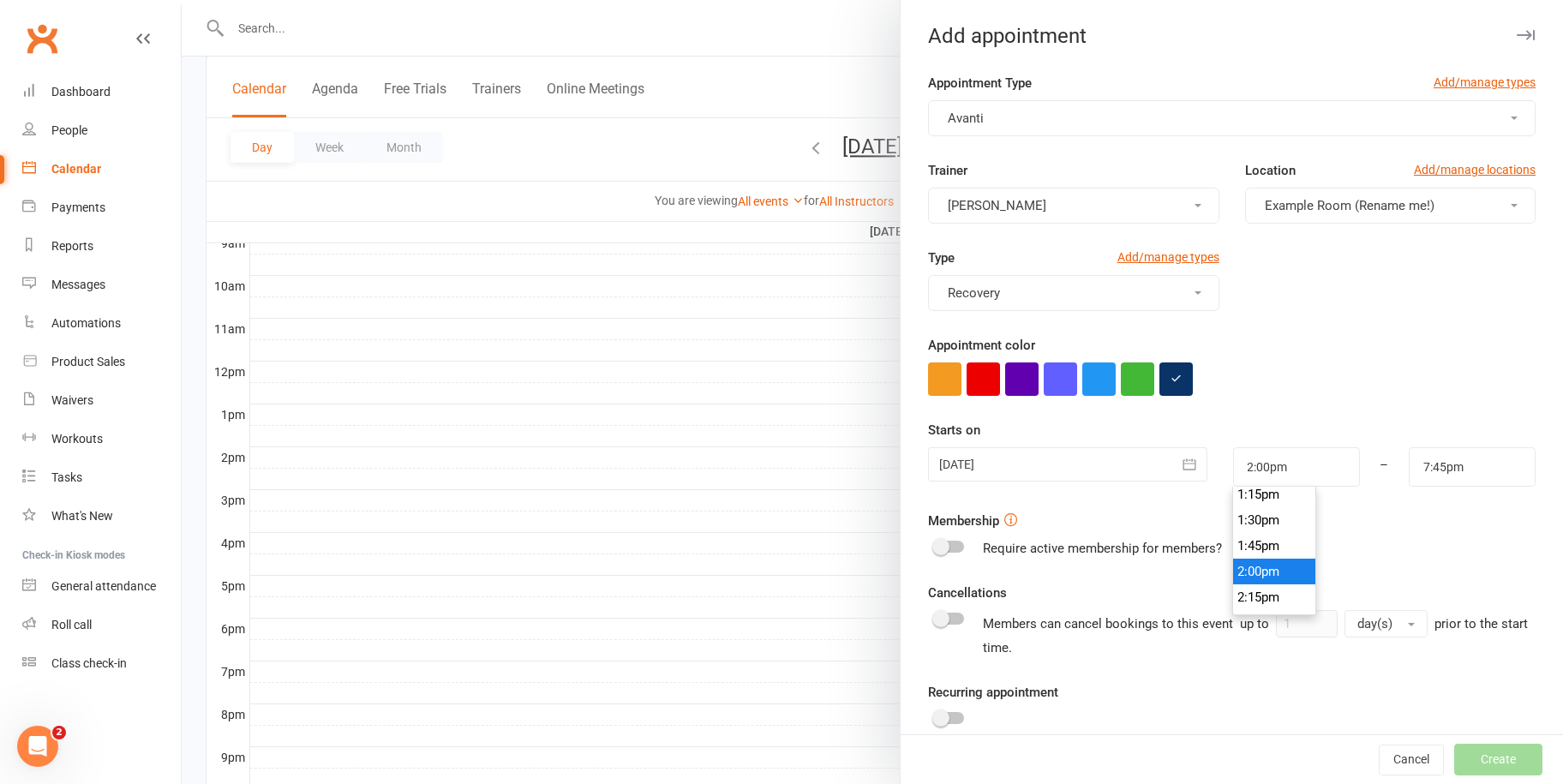
click at [1253, 566] on li "2:00pm" at bounding box center [1274, 571] width 82 height 25
click at [1457, 469] on input "7:45pm" at bounding box center [1471, 467] width 126 height 39
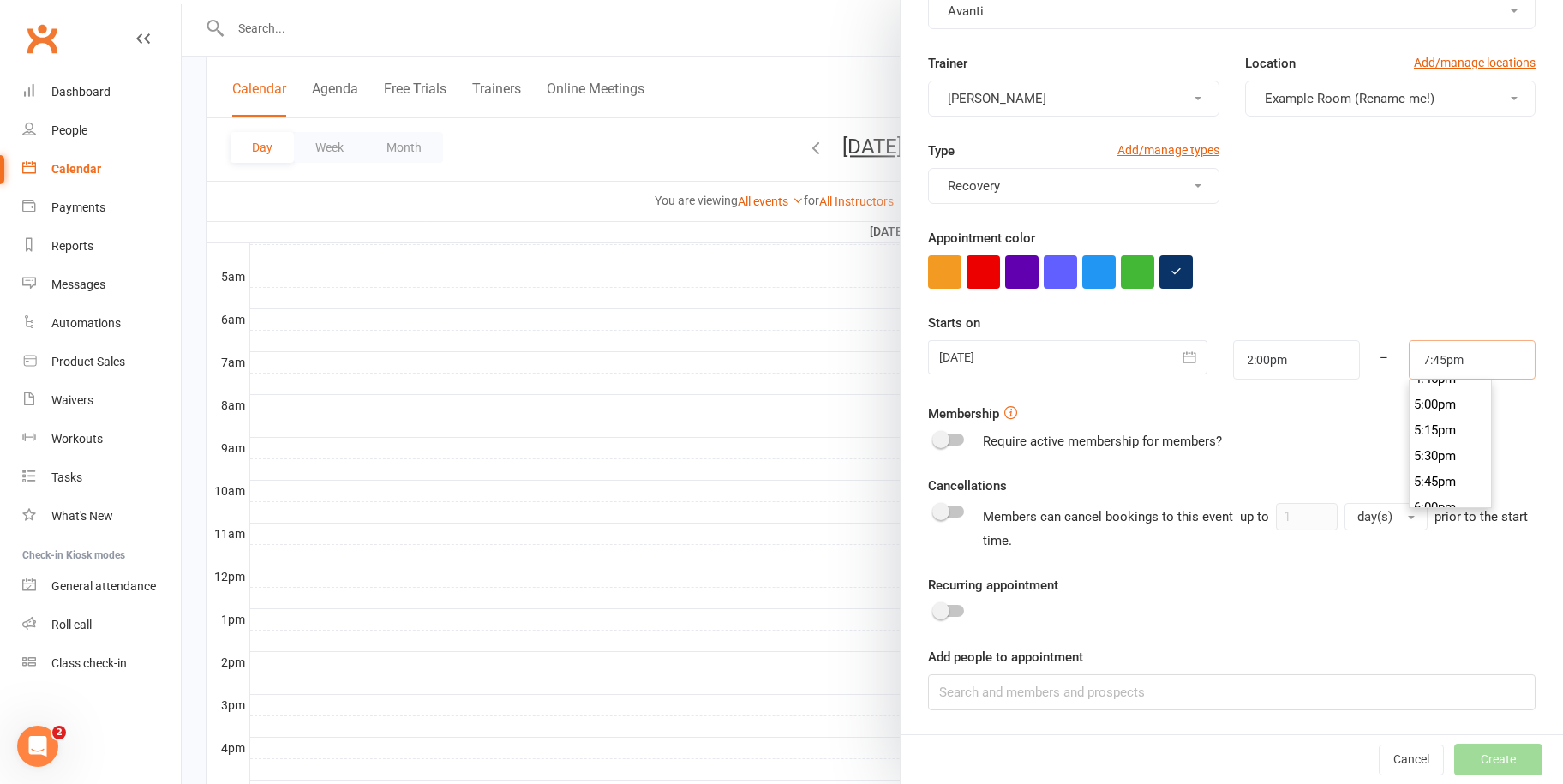
scroll to position [1652, 0]
type input "4:00pm"
click at [1444, 386] on li "4:00pm" at bounding box center [1450, 386] width 82 height 25
click at [1070, 693] on input at bounding box center [1232, 692] width 608 height 36
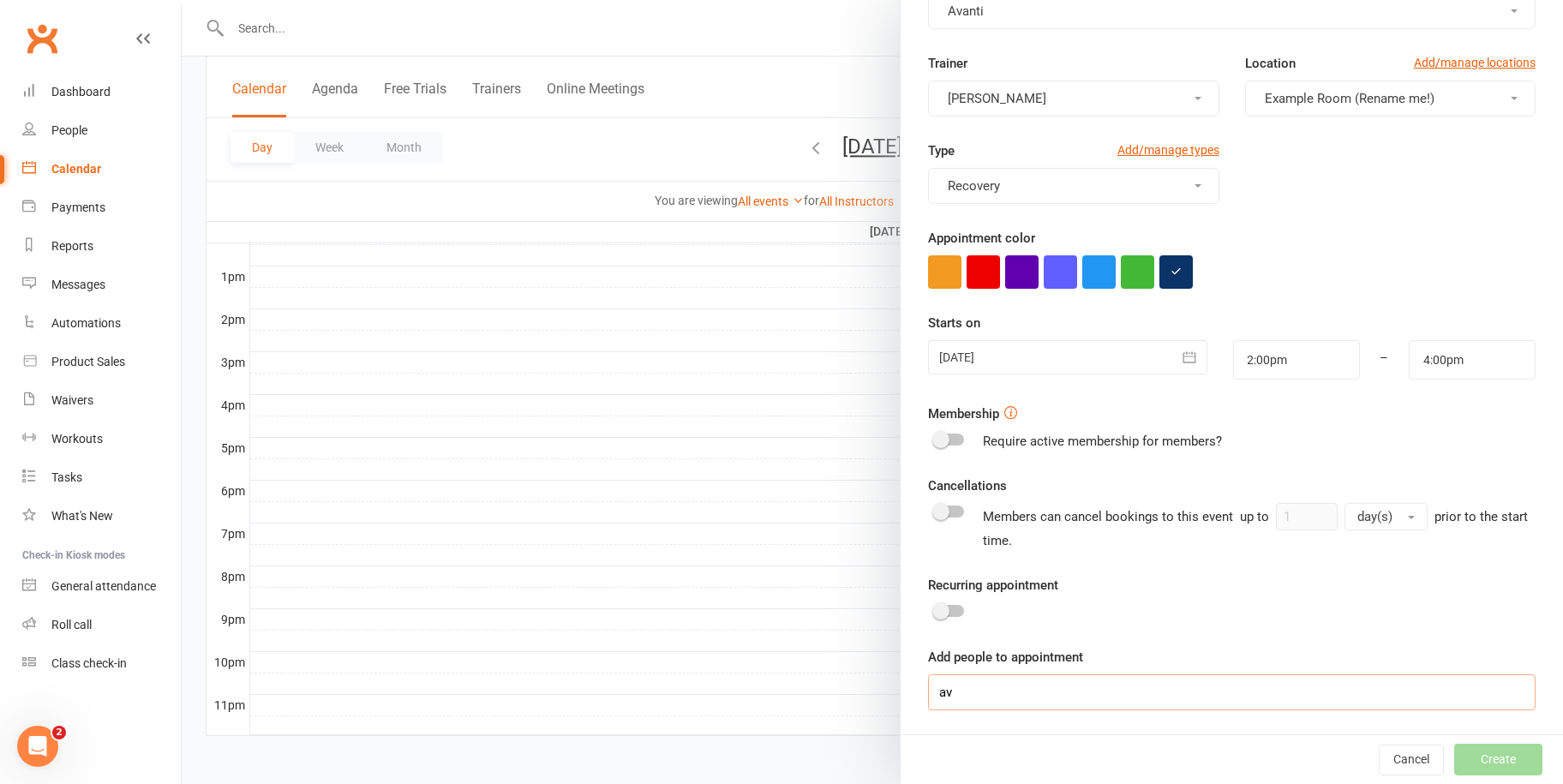
type input "a"
type input "v"
type input "S"
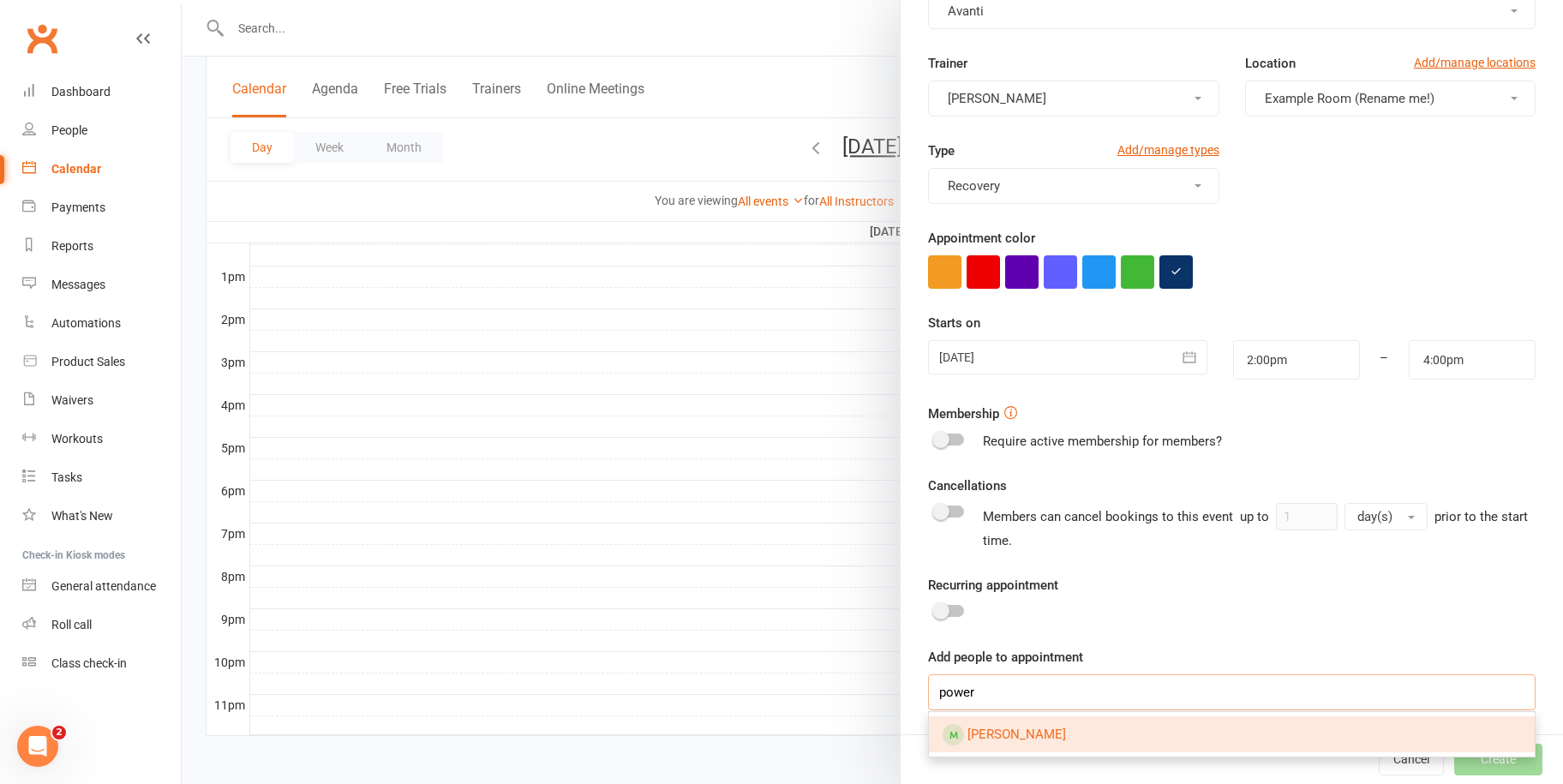
type input "power"
click at [1009, 726] on span "[PERSON_NAME]" at bounding box center [1016, 734] width 99 height 16
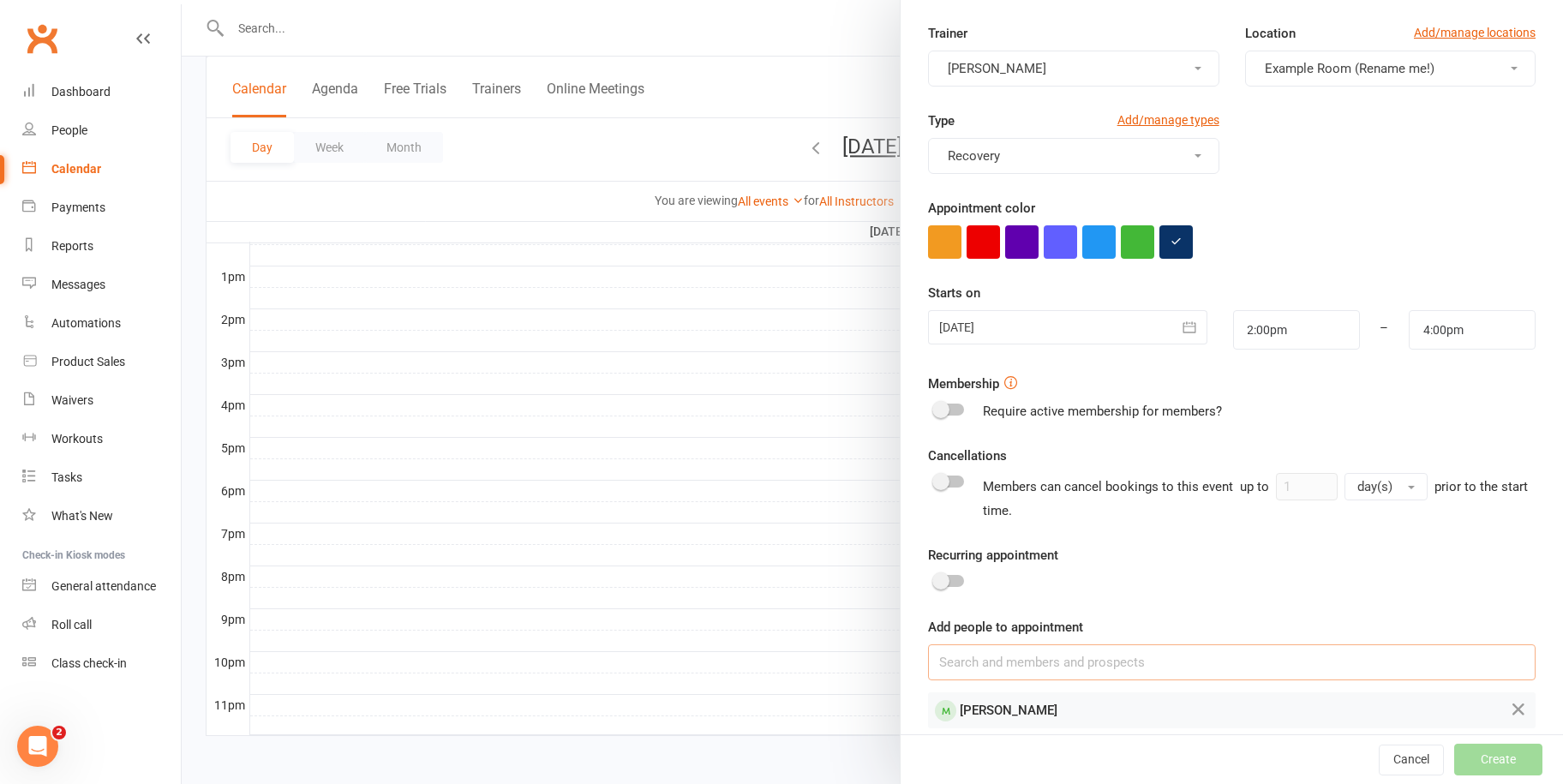
scroll to position [153, 0]
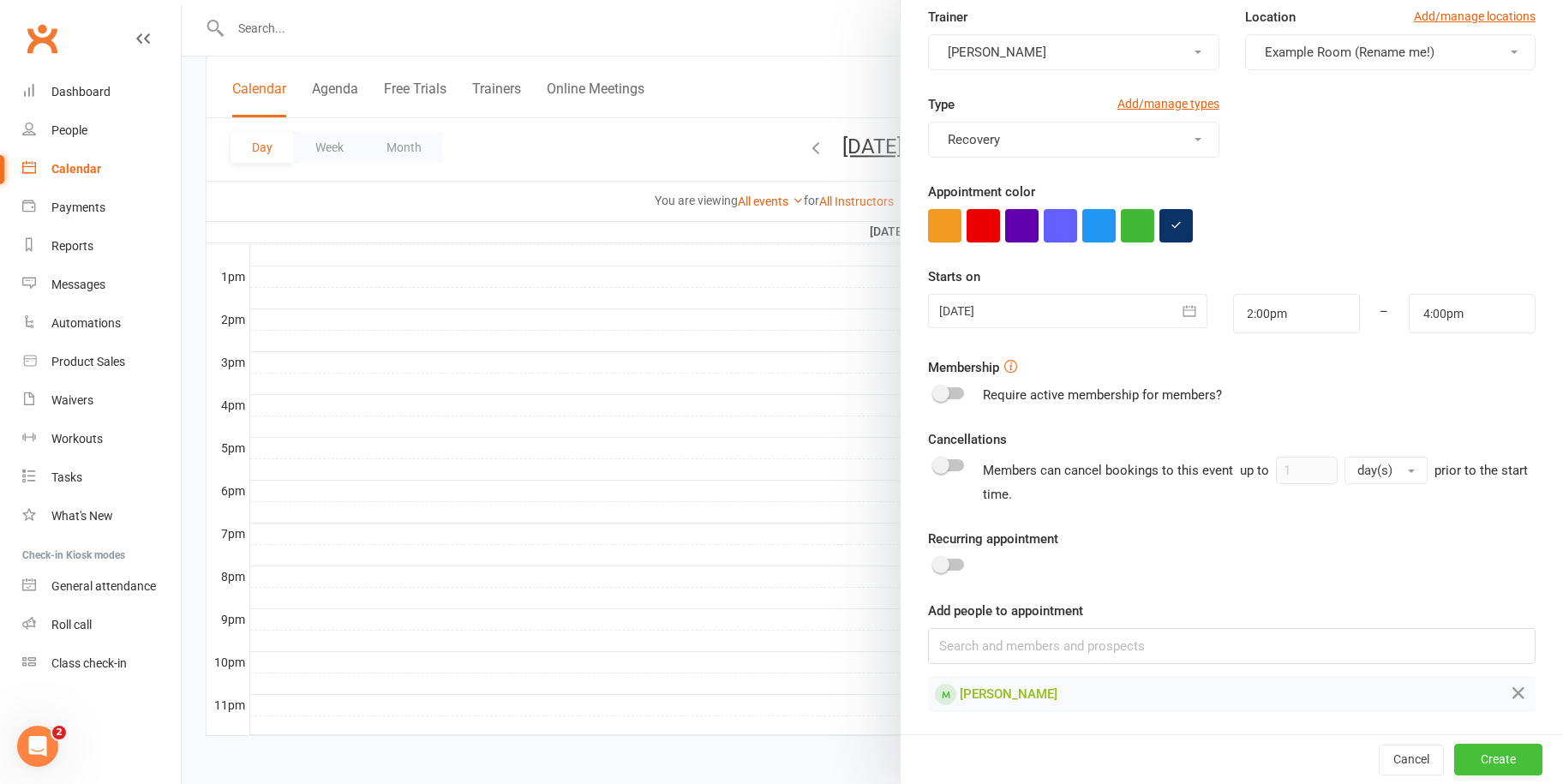
click at [1470, 748] on button "Create" at bounding box center [1498, 760] width 88 height 31
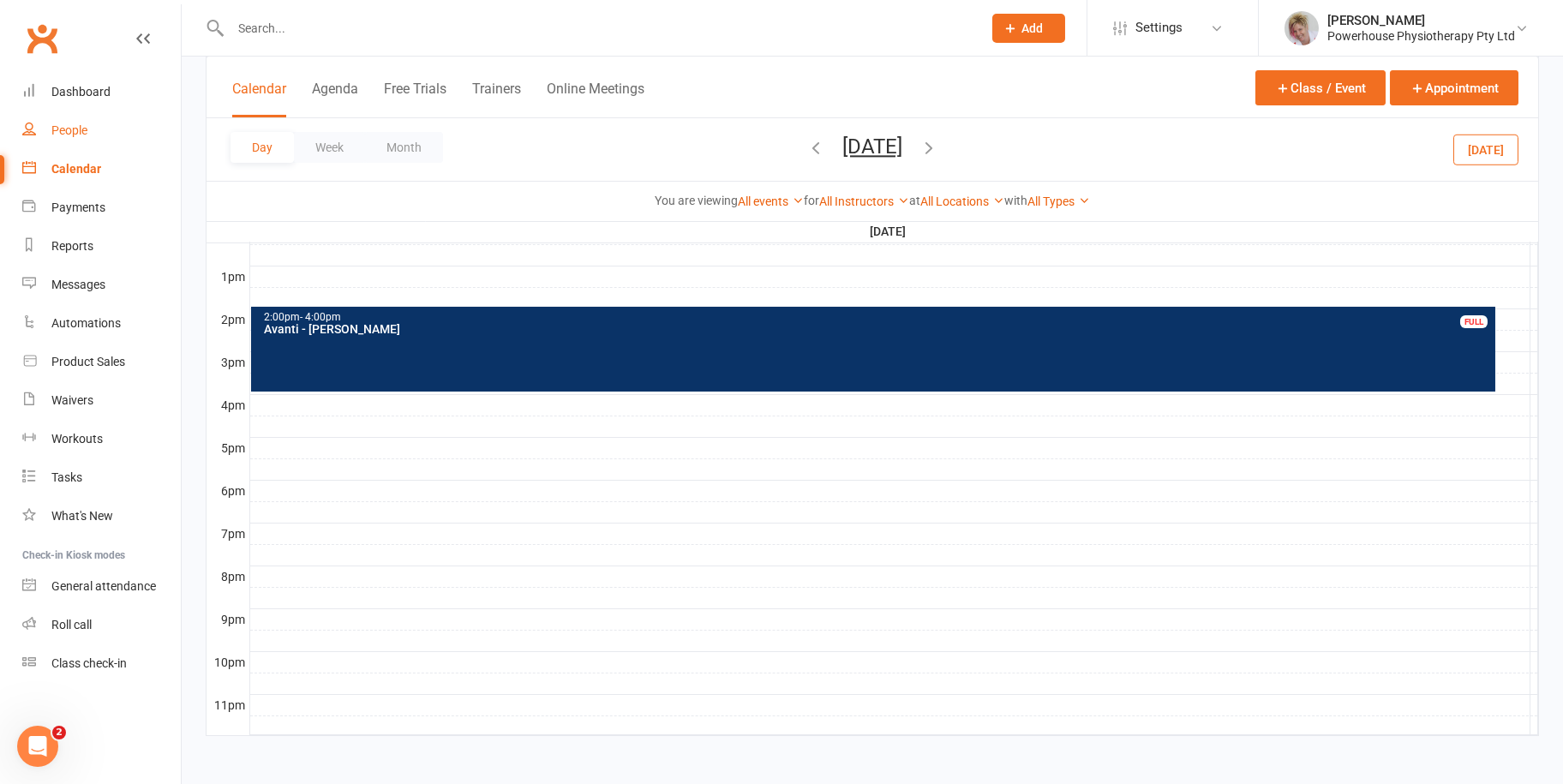
click at [85, 128] on div "People" at bounding box center [69, 131] width 36 height 14
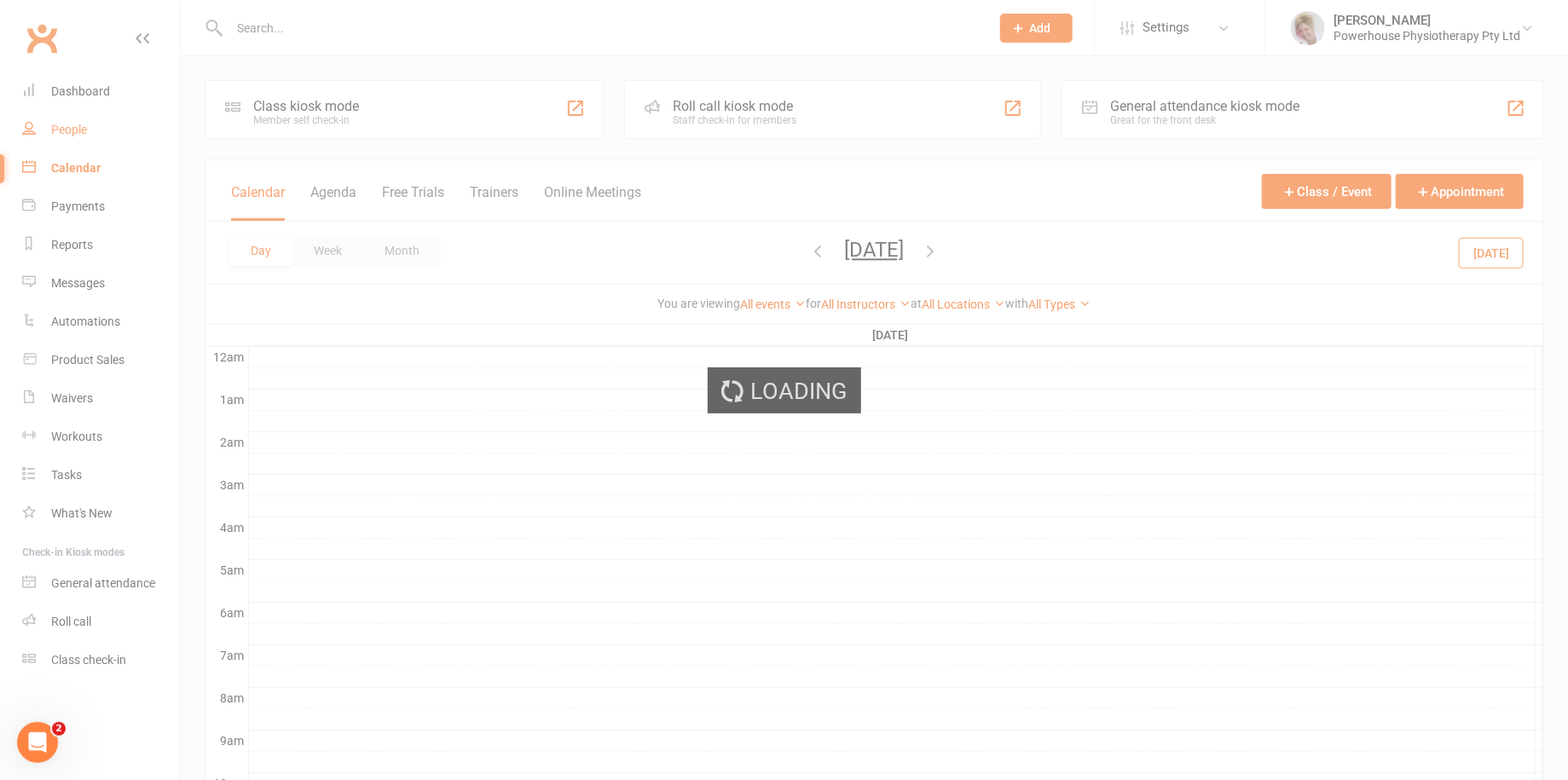
select select "100"
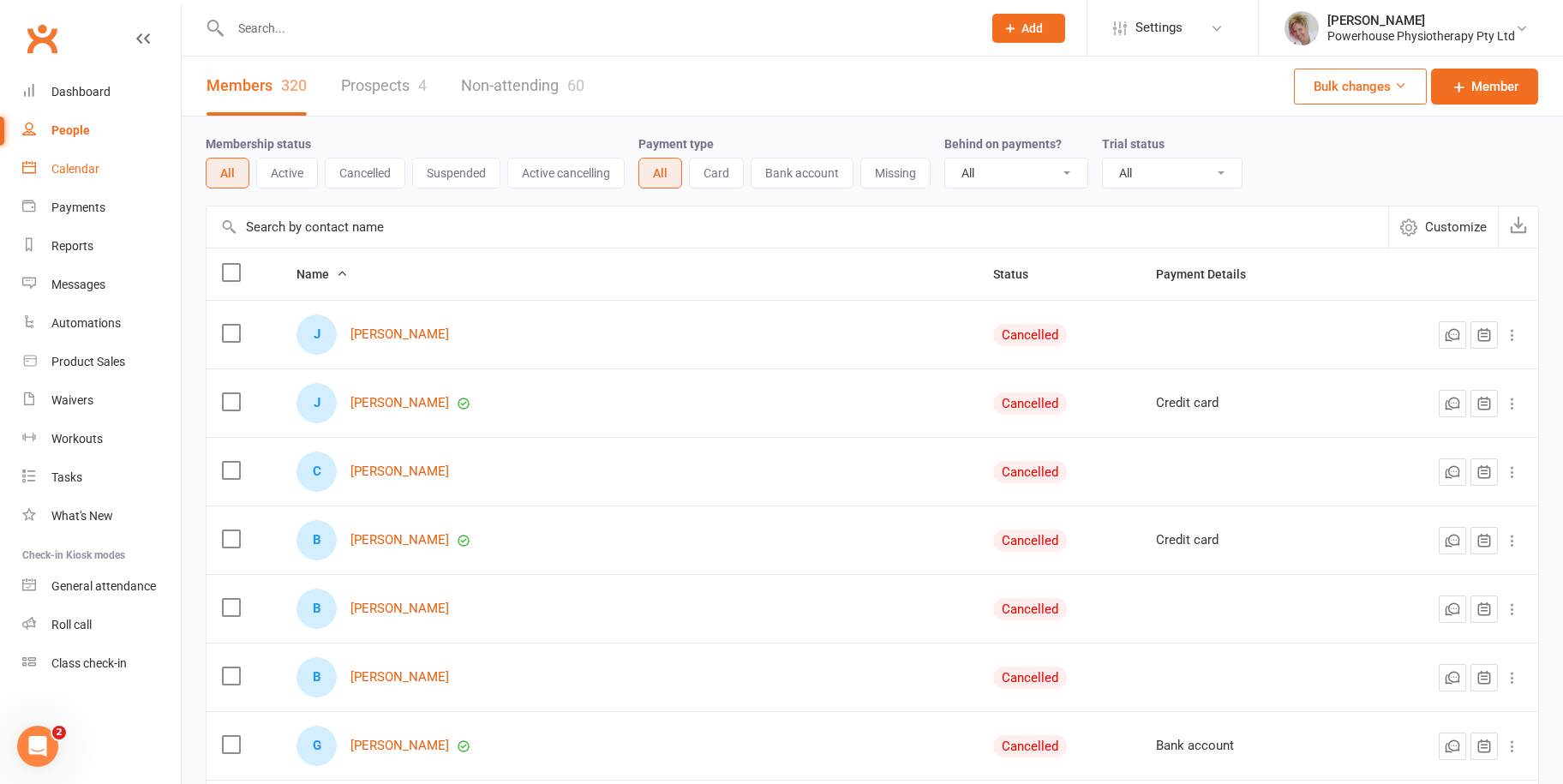
click at [88, 164] on div "Calendar" at bounding box center [75, 169] width 48 height 14
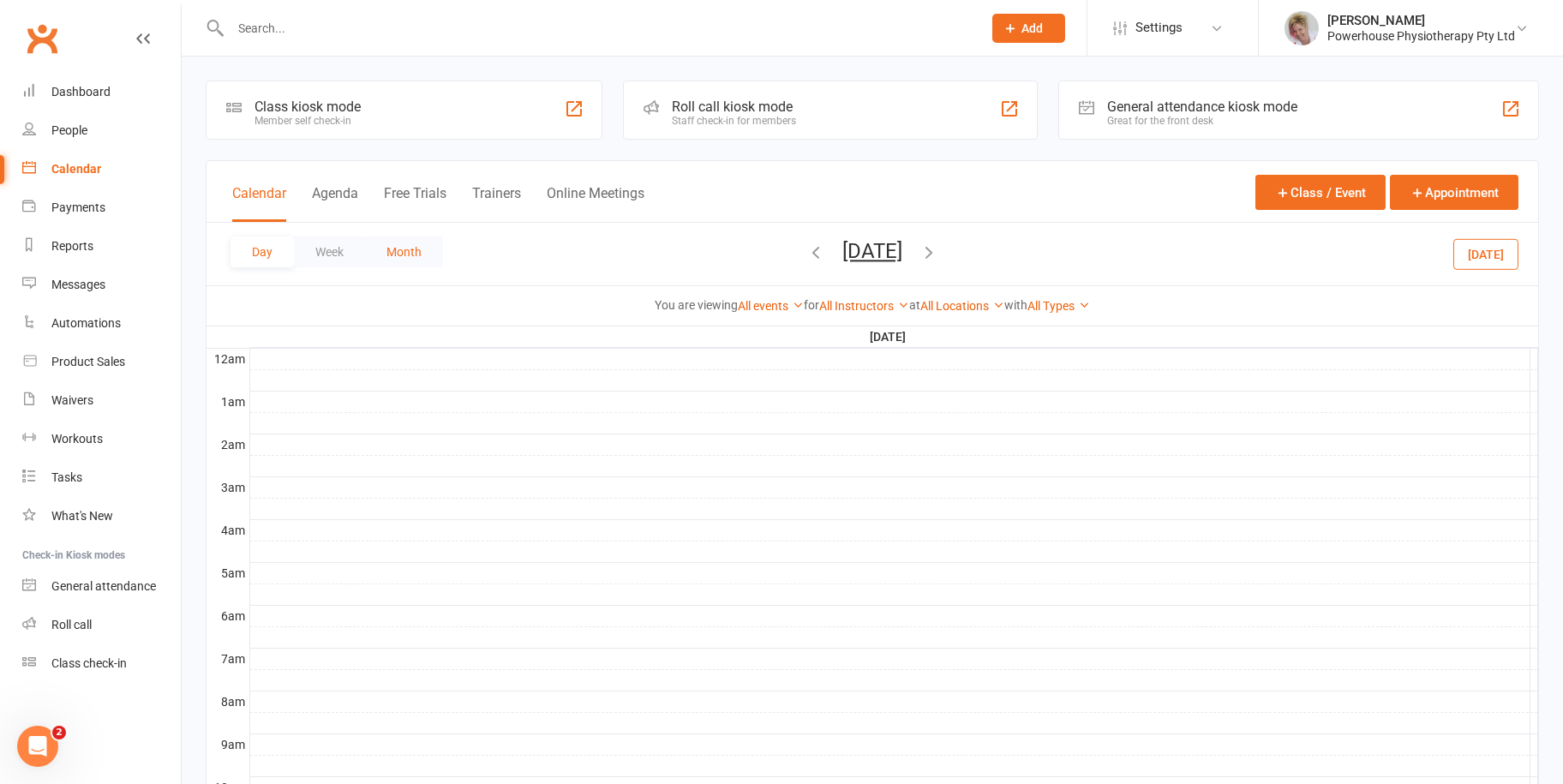
click at [401, 236] on button "Month" at bounding box center [404, 251] width 78 height 31
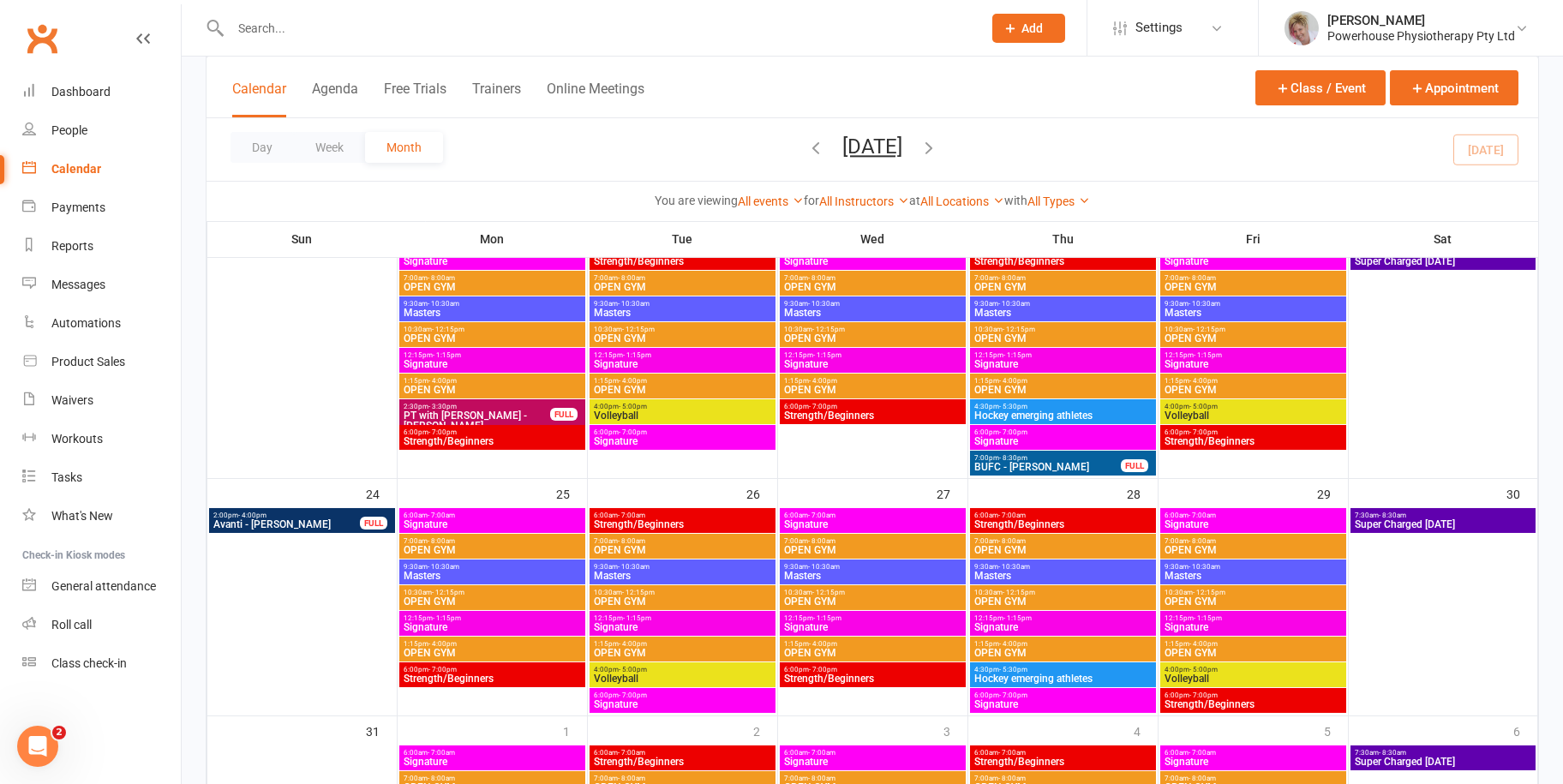
scroll to position [943, 0]
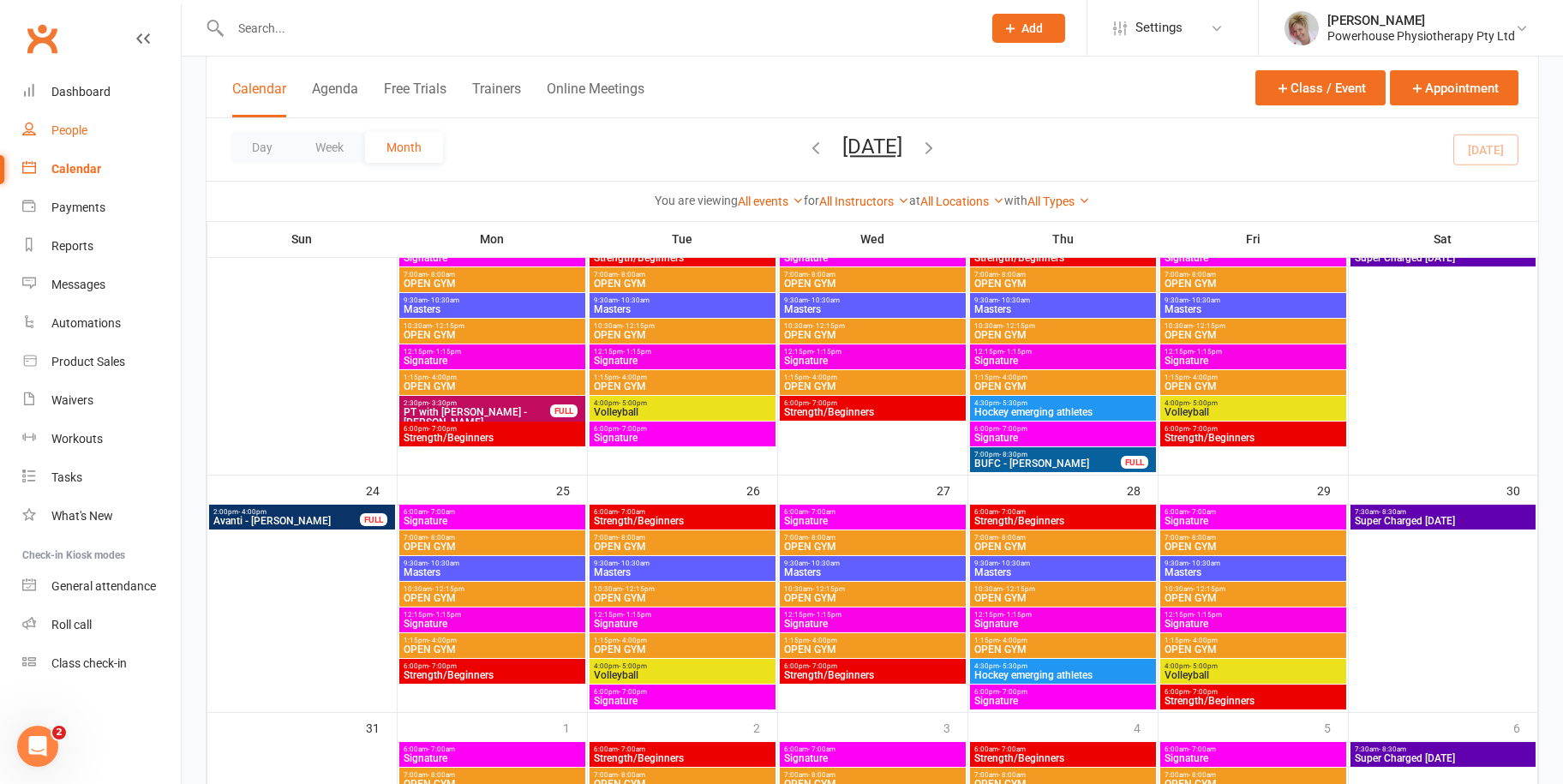
click at [64, 120] on link "People" at bounding box center [102, 131] width 159 height 38
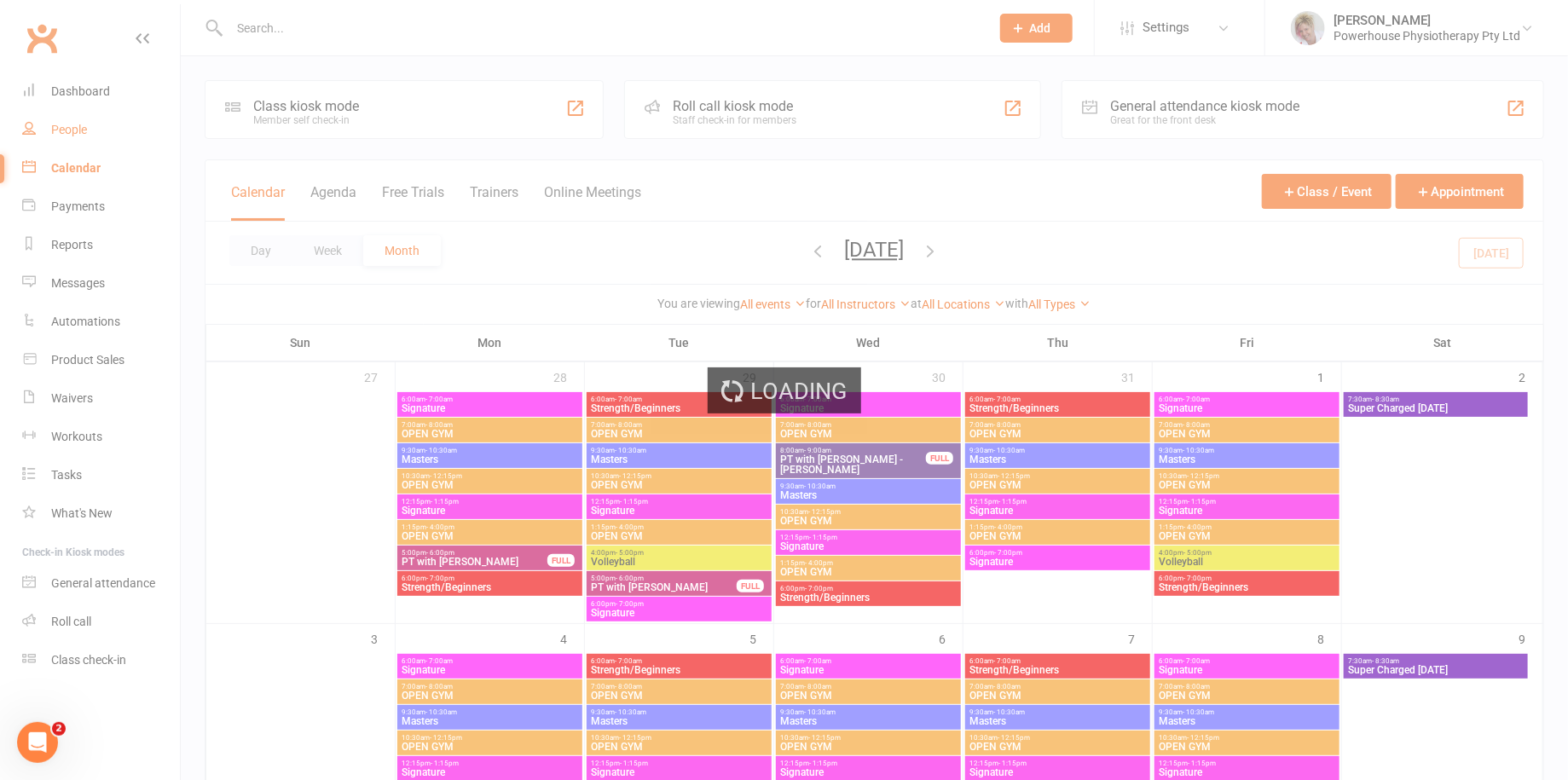
select select "100"
